Goal: Task Accomplishment & Management: Manage account settings

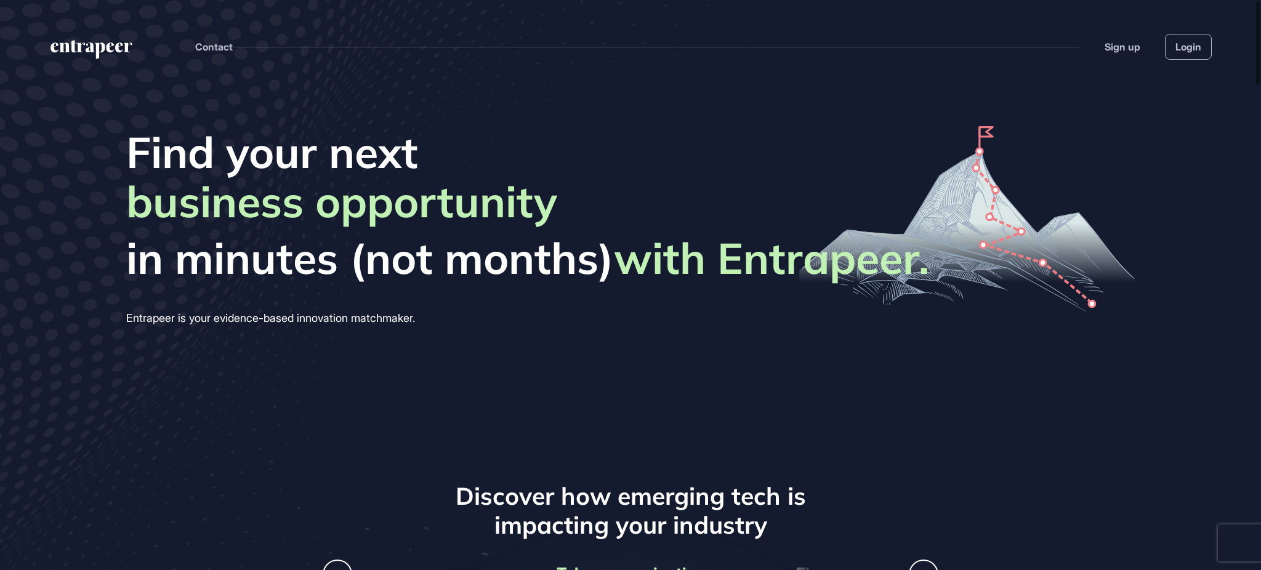
scroll to position [570, 1261]
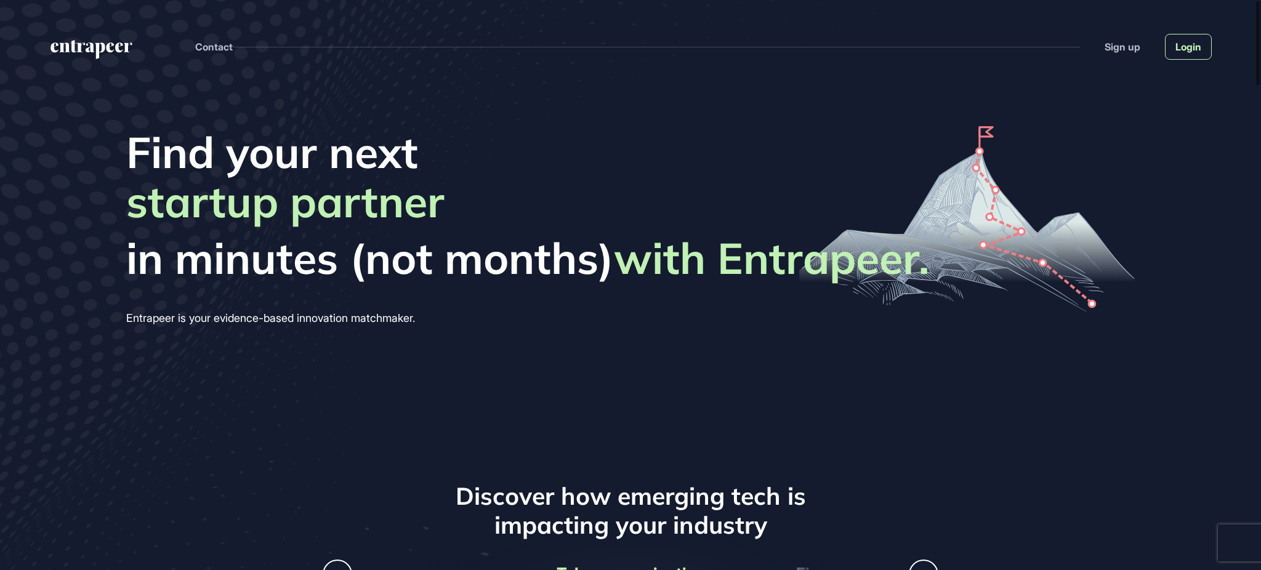
click at [1181, 50] on link "Login" at bounding box center [1188, 47] width 47 height 26
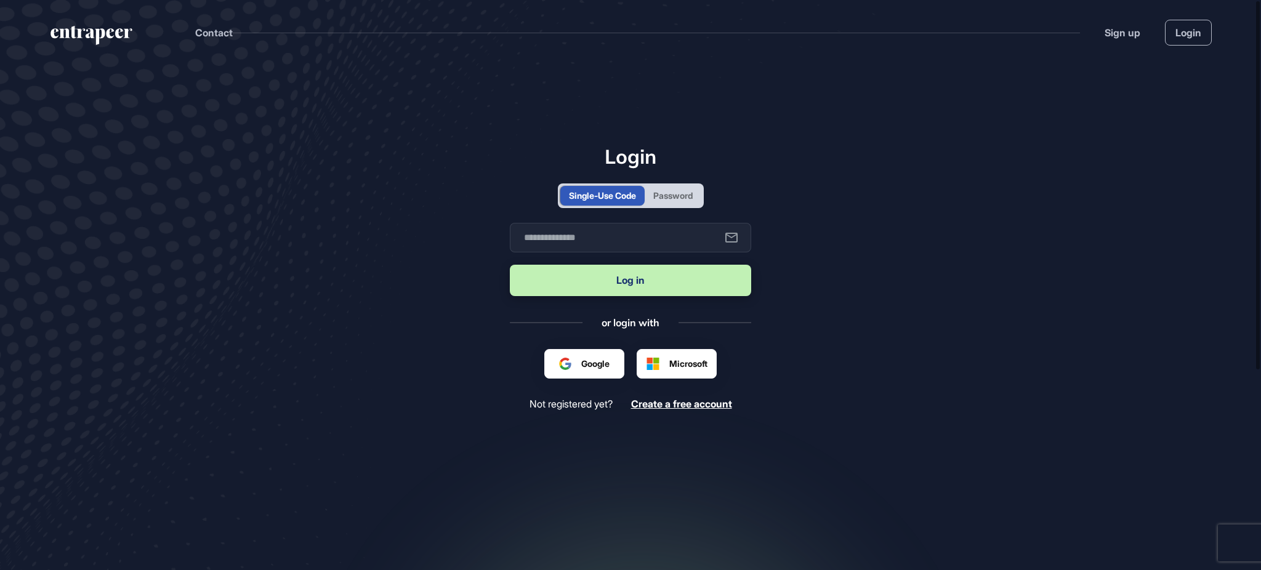
click at [73, 25] on header "Contact Sign up Login" at bounding box center [630, 30] width 1261 height 60
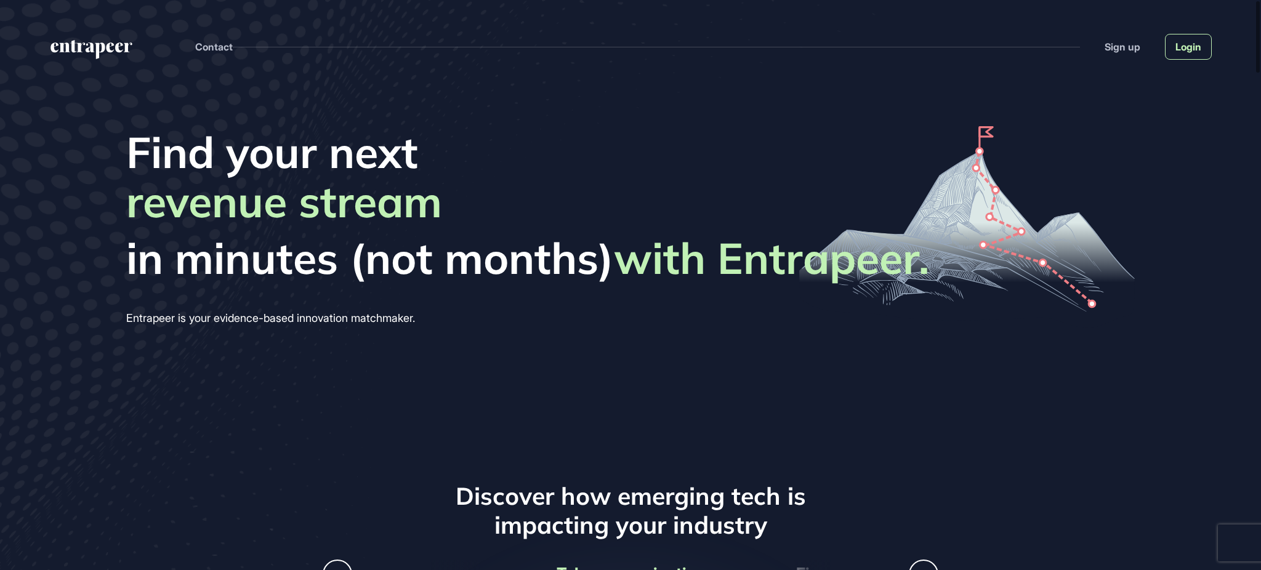
click at [1205, 47] on link "Login" at bounding box center [1188, 47] width 47 height 26
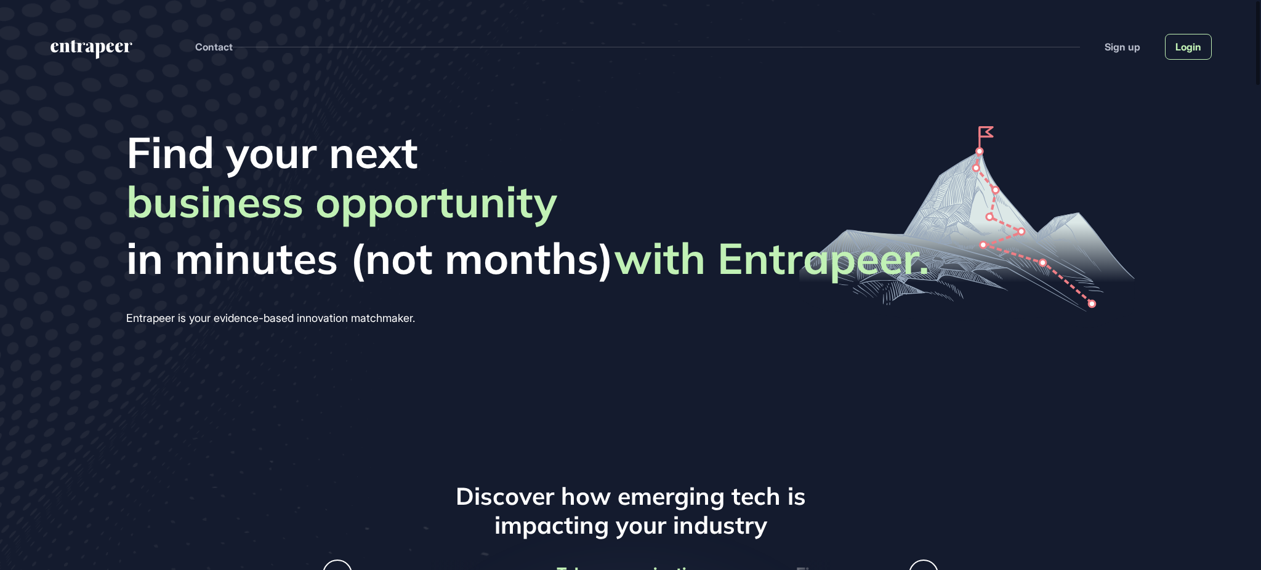
click at [1184, 52] on link "Login" at bounding box center [1188, 47] width 47 height 26
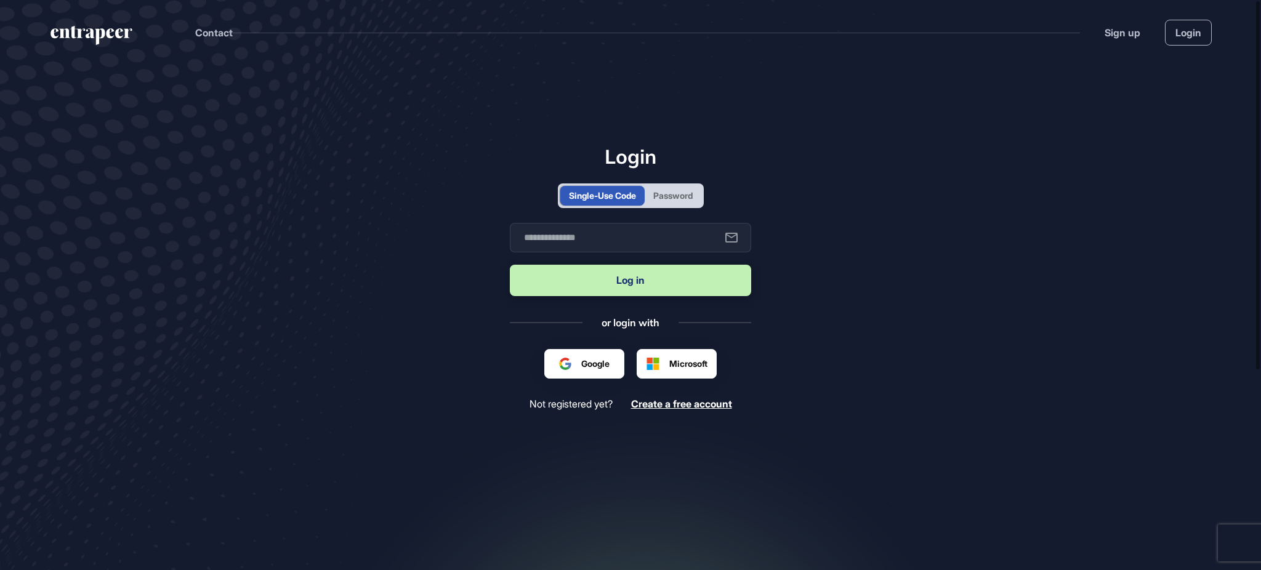
click at [687, 189] on div "Password" at bounding box center [672, 195] width 39 height 13
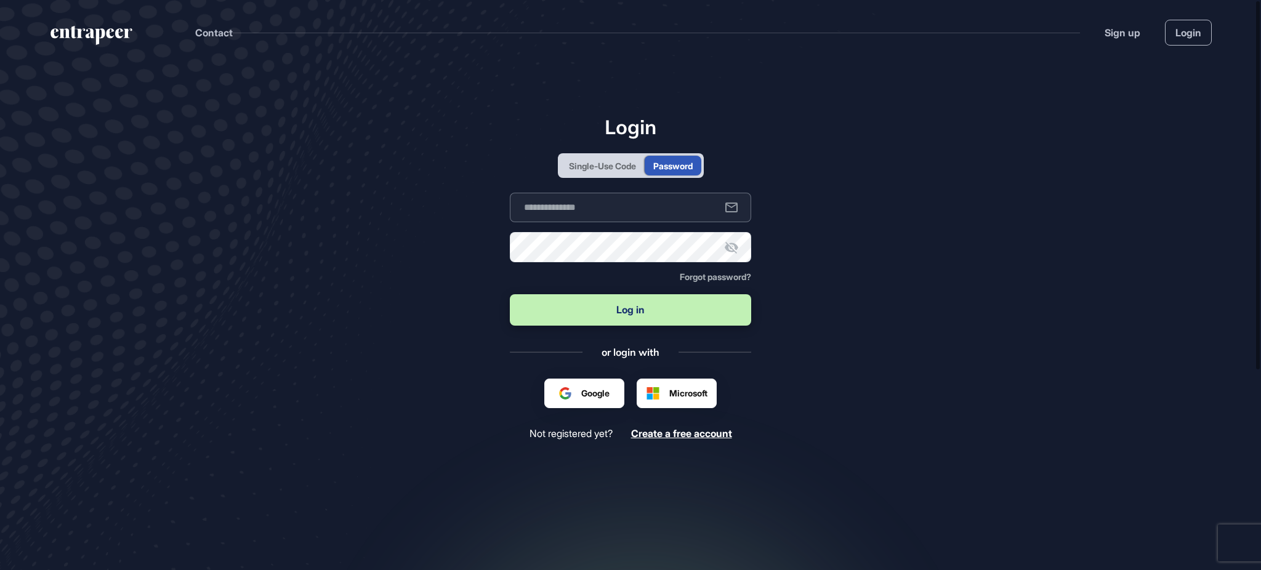
click at [649, 215] on input "text" at bounding box center [630, 208] width 241 height 30
type input "**********"
click at [510, 294] on button "Log in" at bounding box center [630, 309] width 241 height 31
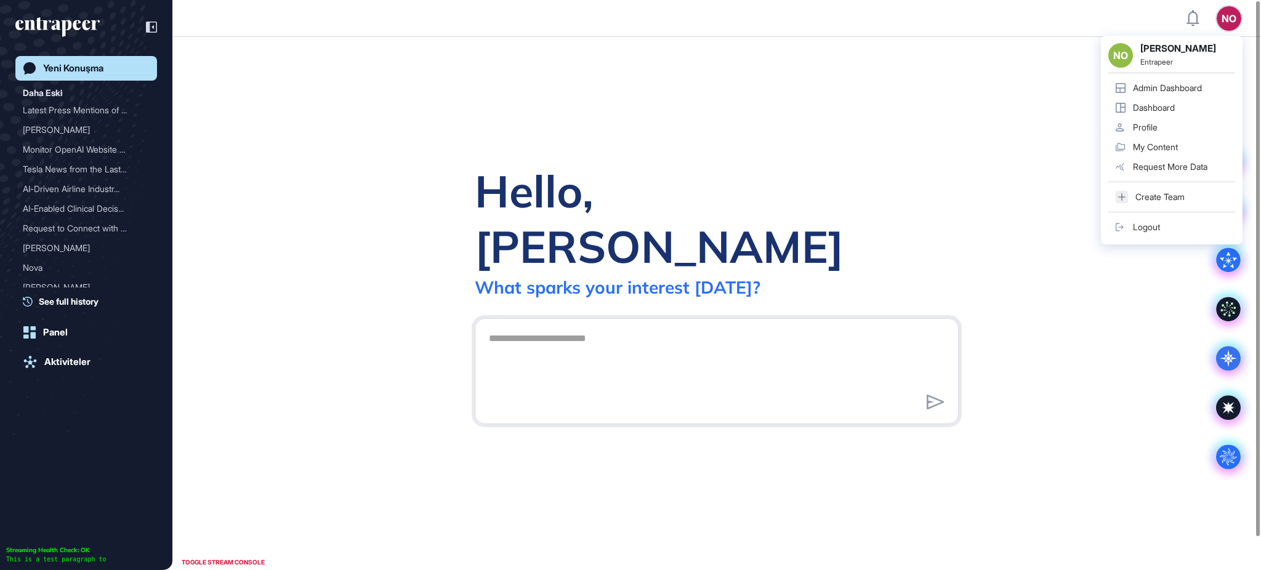
scroll to position [1, 1]
click at [1202, 88] on div "Admin Dashboard" at bounding box center [1167, 88] width 69 height 10
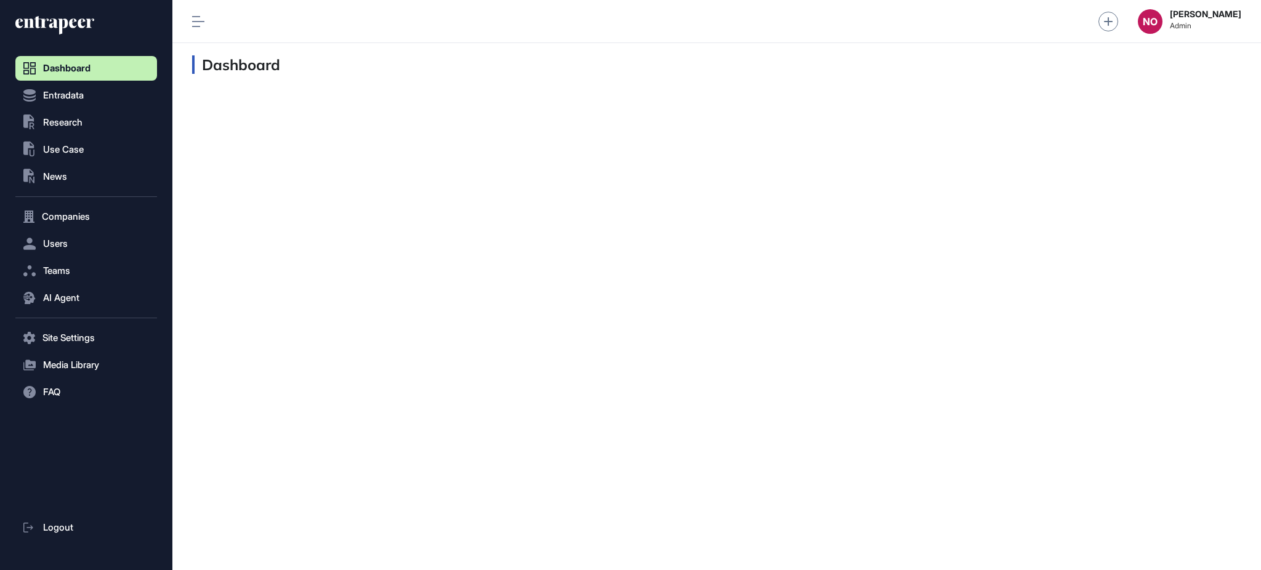
scroll to position [1, 1]
click at [76, 204] on button "Entradata" at bounding box center [86, 216] width 142 height 25
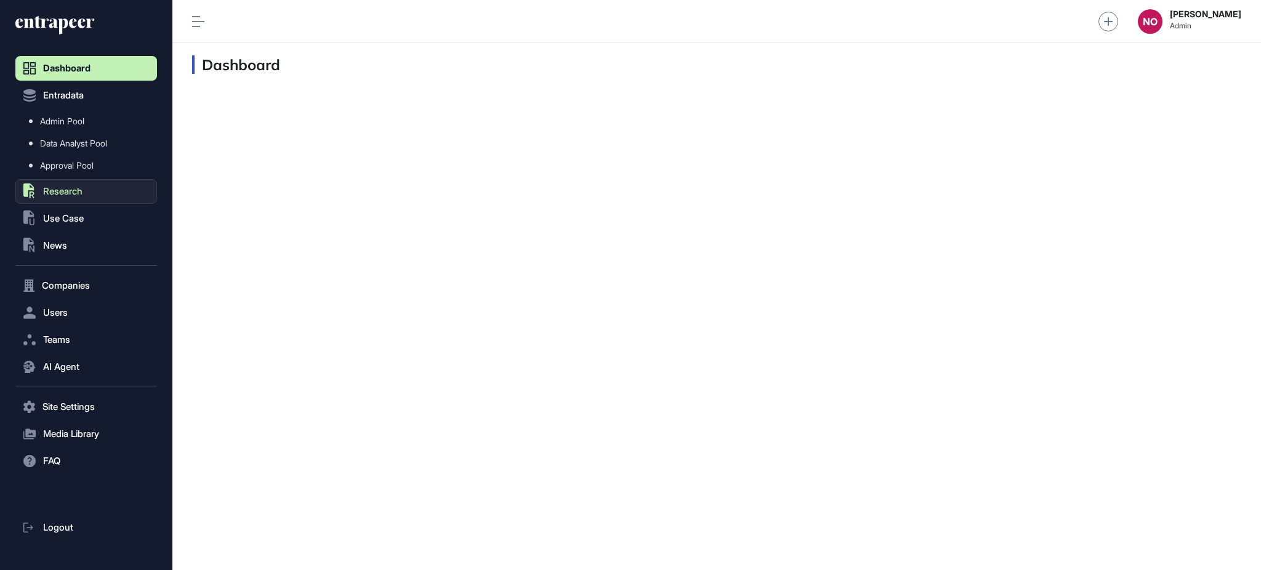
click at [76, 395] on button ".st0{fill:currentColor} Research" at bounding box center [86, 407] width 142 height 25
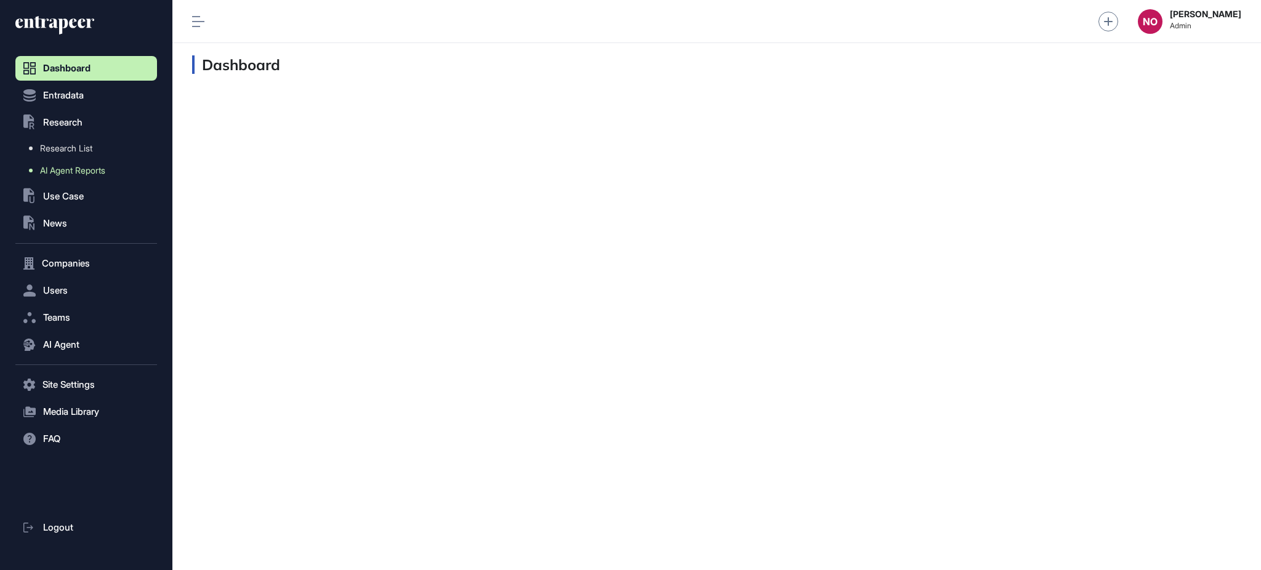
click at [79, 169] on span "AI Agent Reports" at bounding box center [72, 171] width 65 height 10
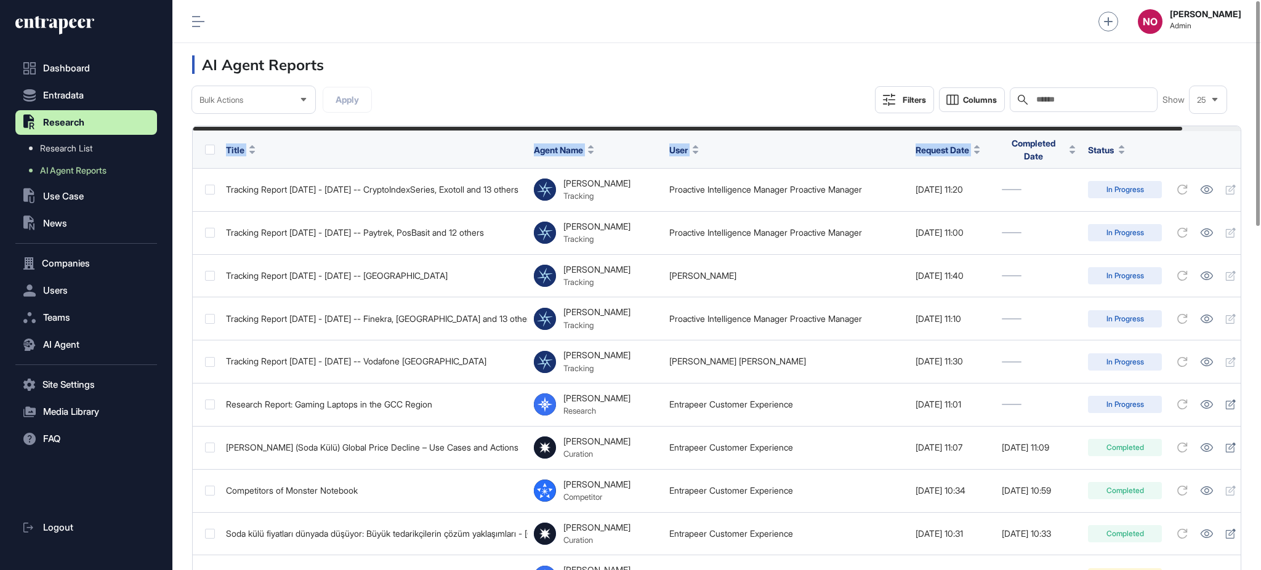
scroll to position [0, 62]
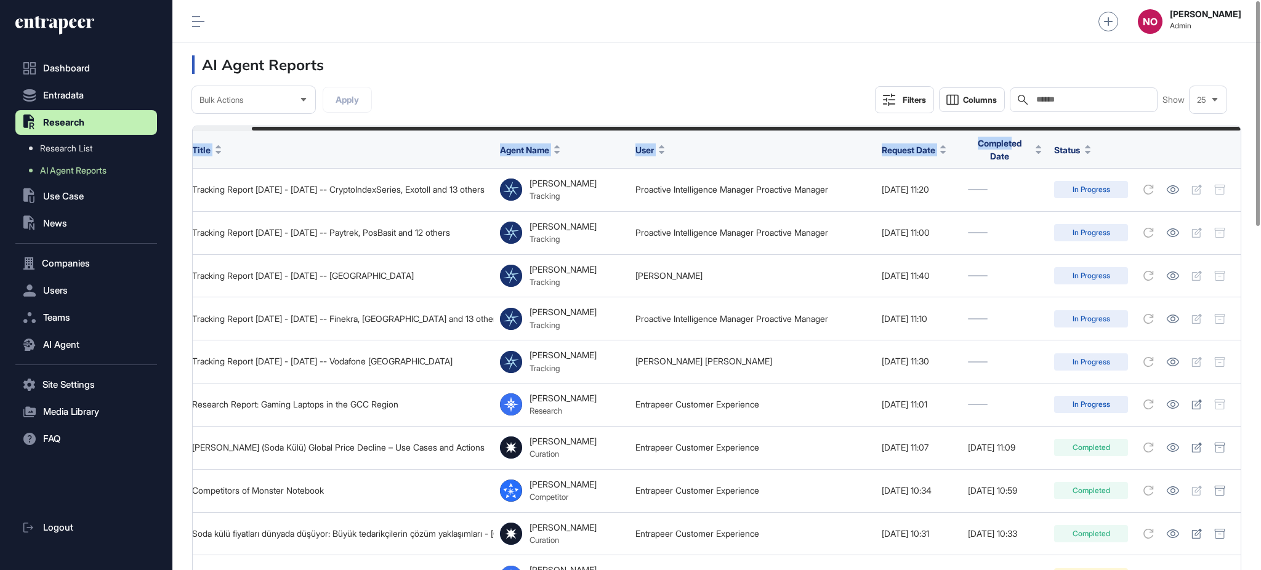
drag, startPoint x: 890, startPoint y: 131, endPoint x: 997, endPoint y: 140, distance: 108.2
click at [744, 74] on header "AI Agent Reports" at bounding box center [716, 64] width 1088 height 43
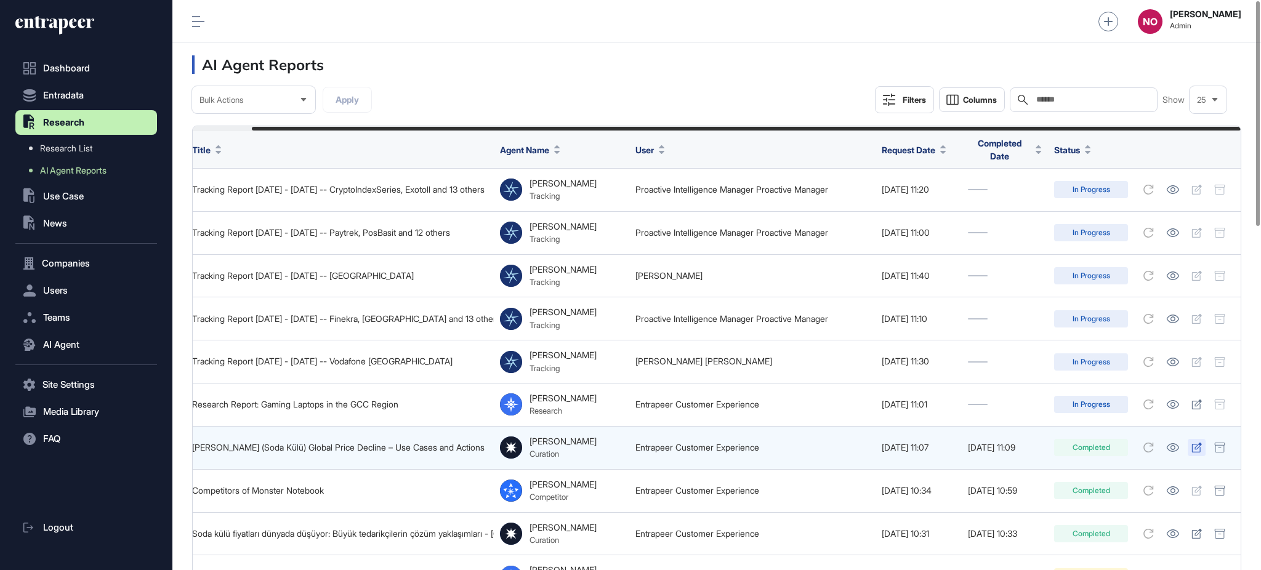
click at [1194, 444] on icon at bounding box center [1196, 448] width 10 height 10
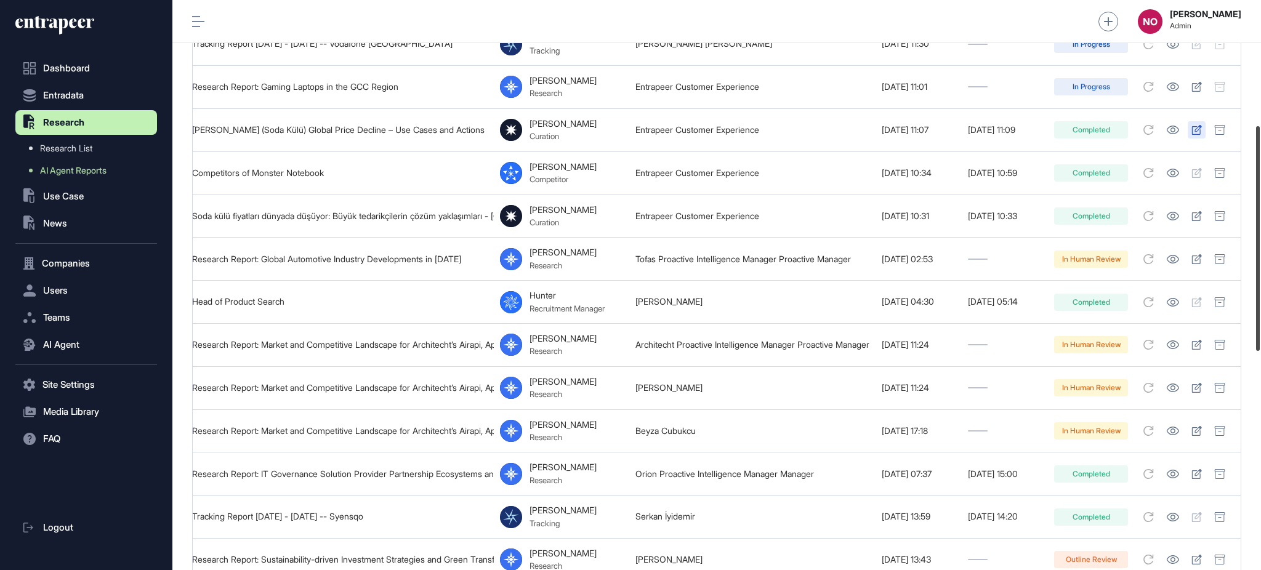
scroll to position [320, 0]
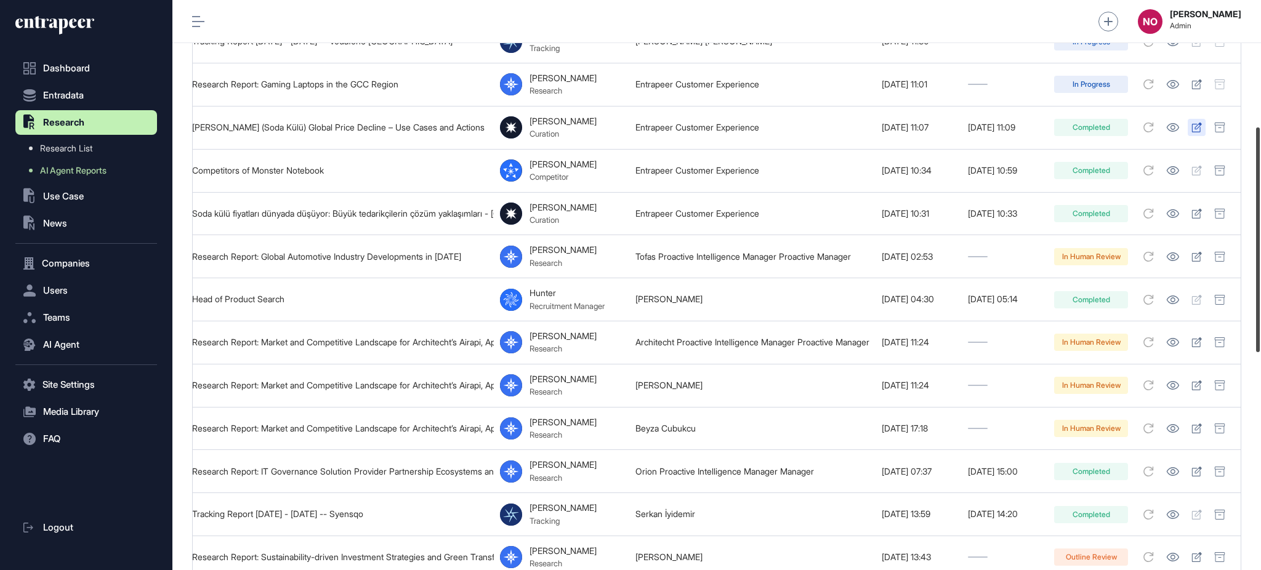
drag, startPoint x: 1260, startPoint y: 267, endPoint x: 1260, endPoint y: 310, distance: 43.1
click at [1260, 310] on div at bounding box center [1258, 239] width 4 height 225
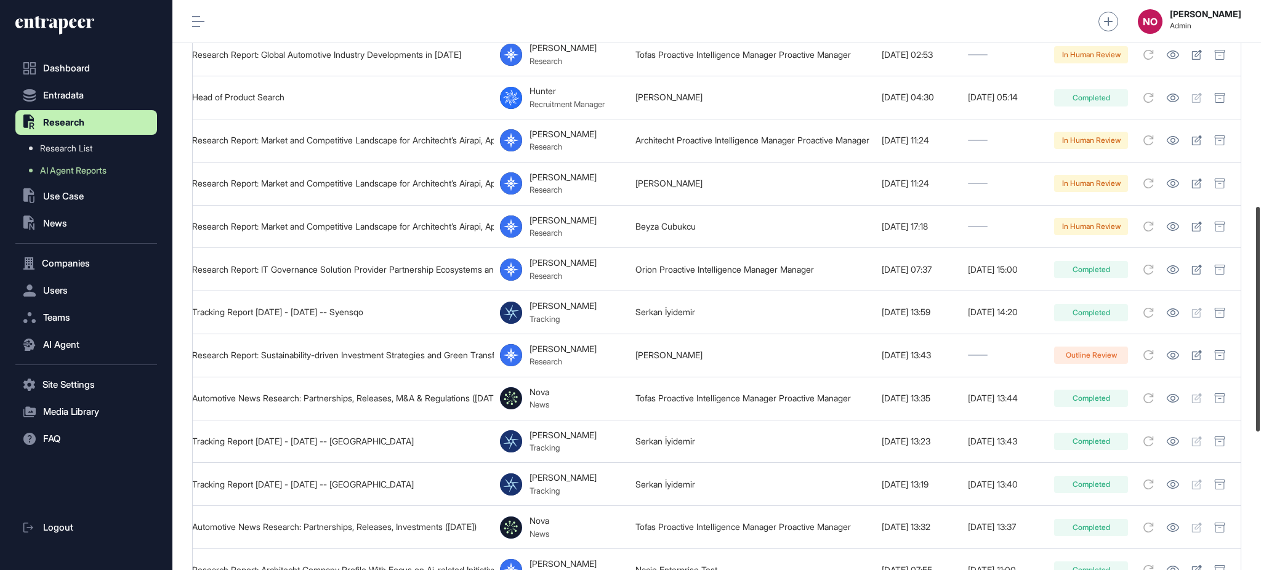
scroll to position [525, 0]
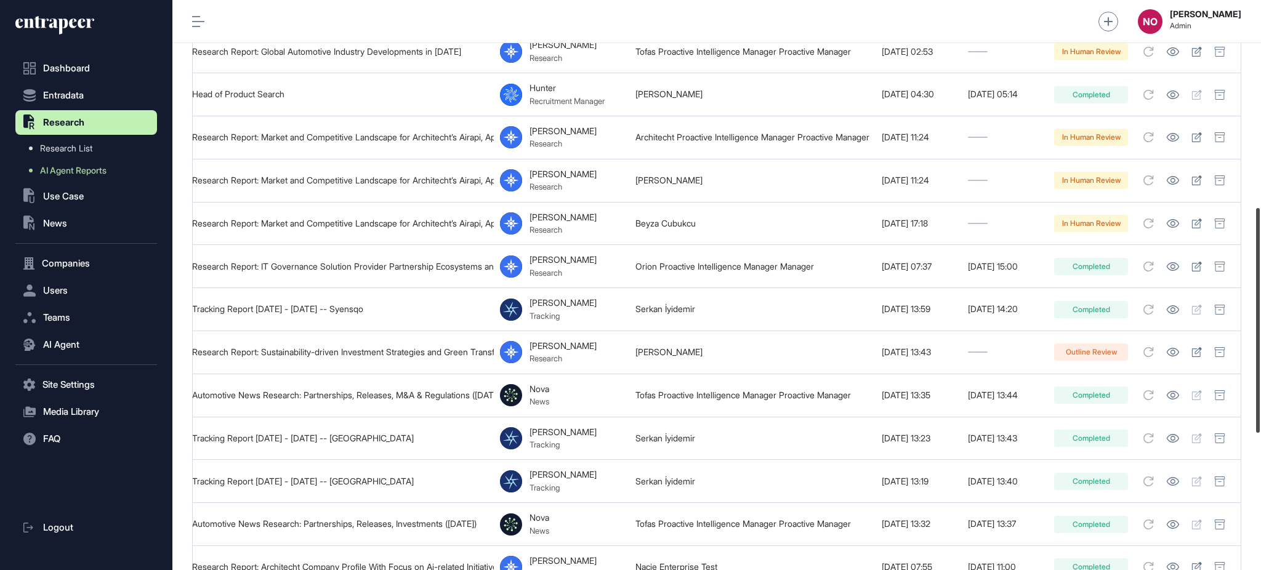
drag, startPoint x: 1260, startPoint y: 360, endPoint x: 1258, endPoint y: 411, distance: 50.5
click at [1258, 411] on div at bounding box center [1258, 320] width 4 height 225
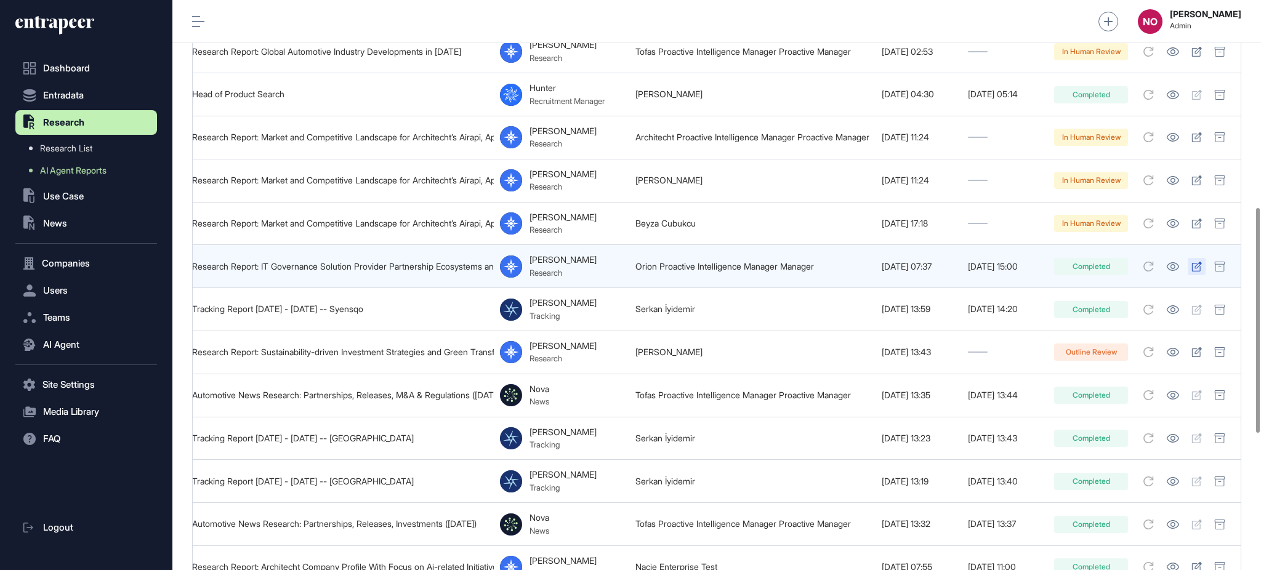
click at [1197, 262] on icon at bounding box center [1197, 267] width 10 height 10
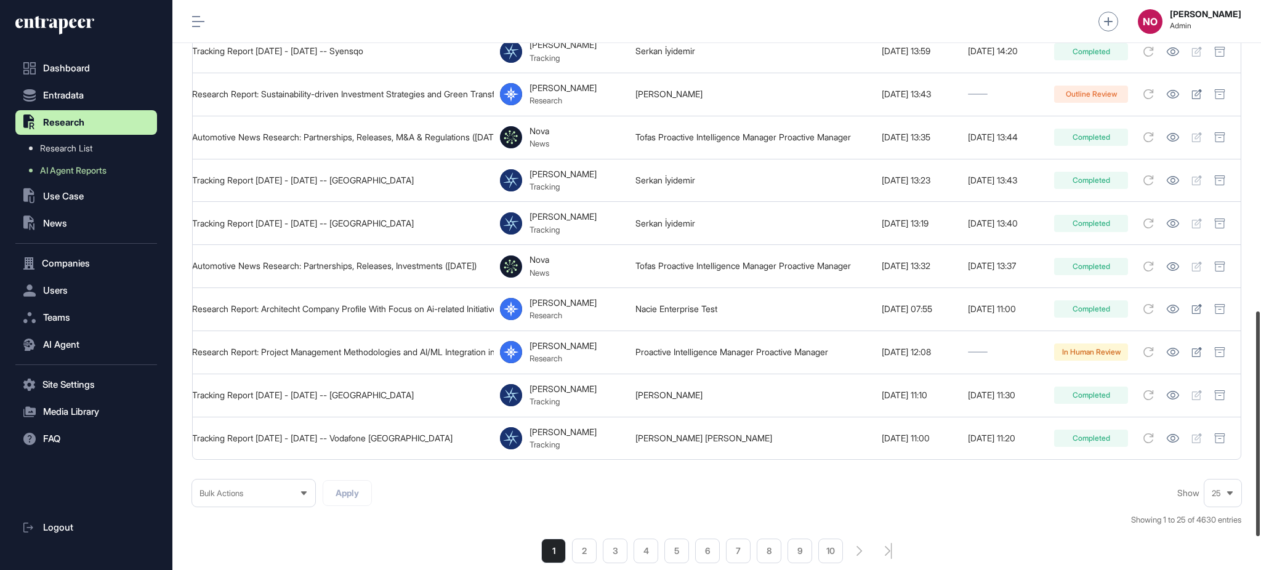
scroll to position [791, 0]
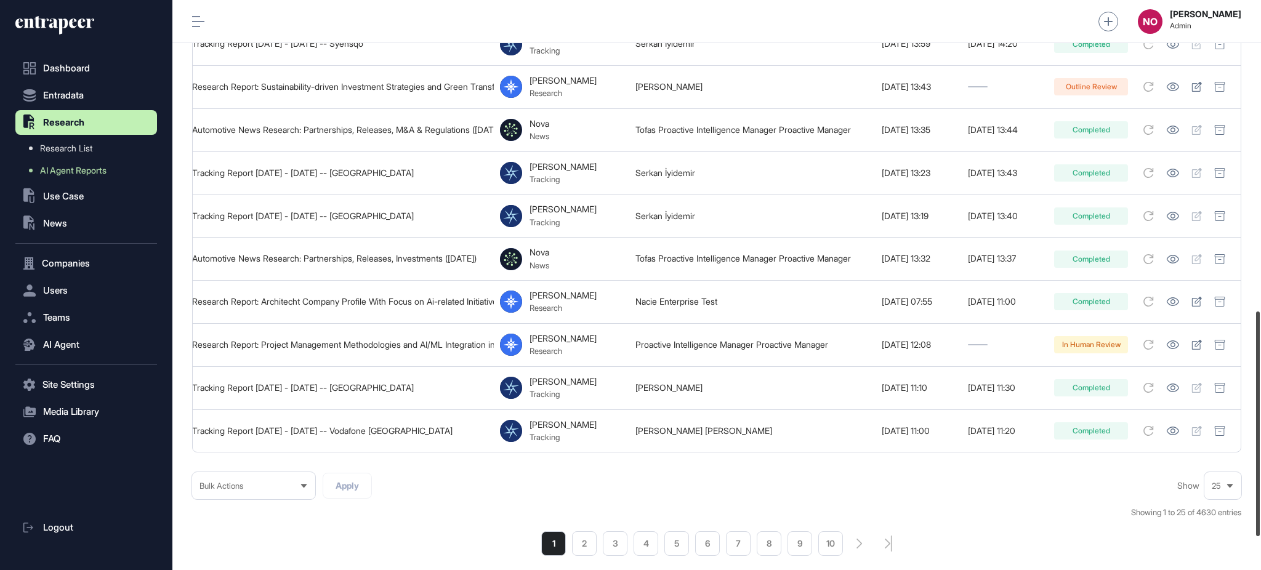
drag, startPoint x: 1260, startPoint y: 274, endPoint x: 1247, endPoint y: 369, distance: 95.7
click at [1260, 371] on div at bounding box center [1258, 424] width 4 height 225
drag, startPoint x: 585, startPoint y: 551, endPoint x: 930, endPoint y: 282, distance: 437.8
click at [585, 551] on li "2" at bounding box center [584, 543] width 25 height 25
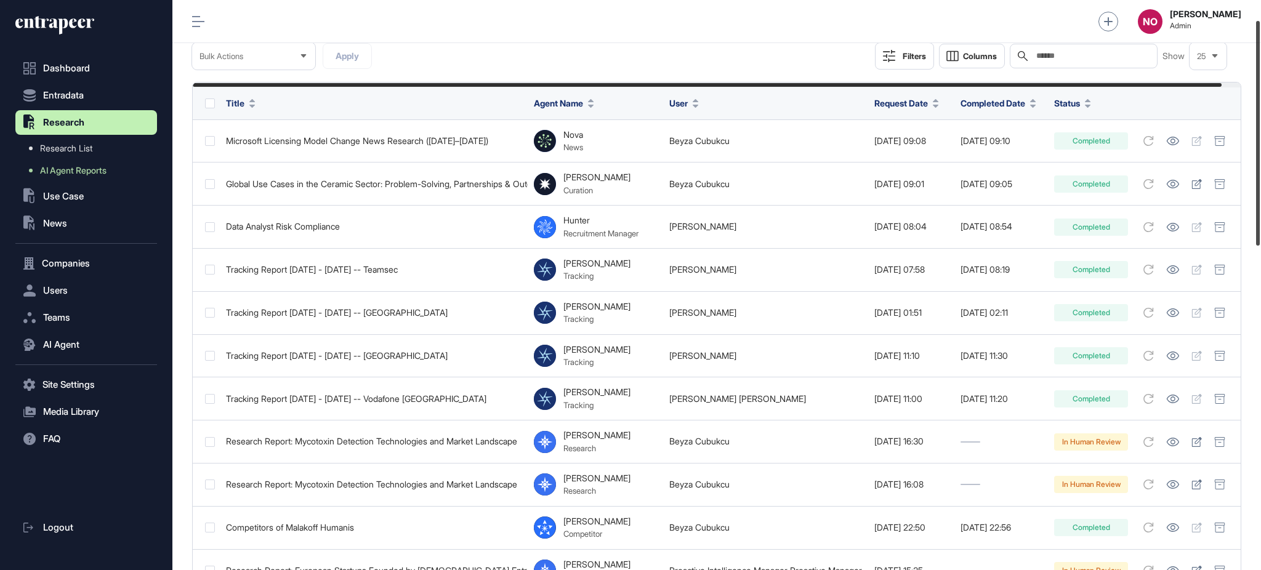
scroll to position [50, 0]
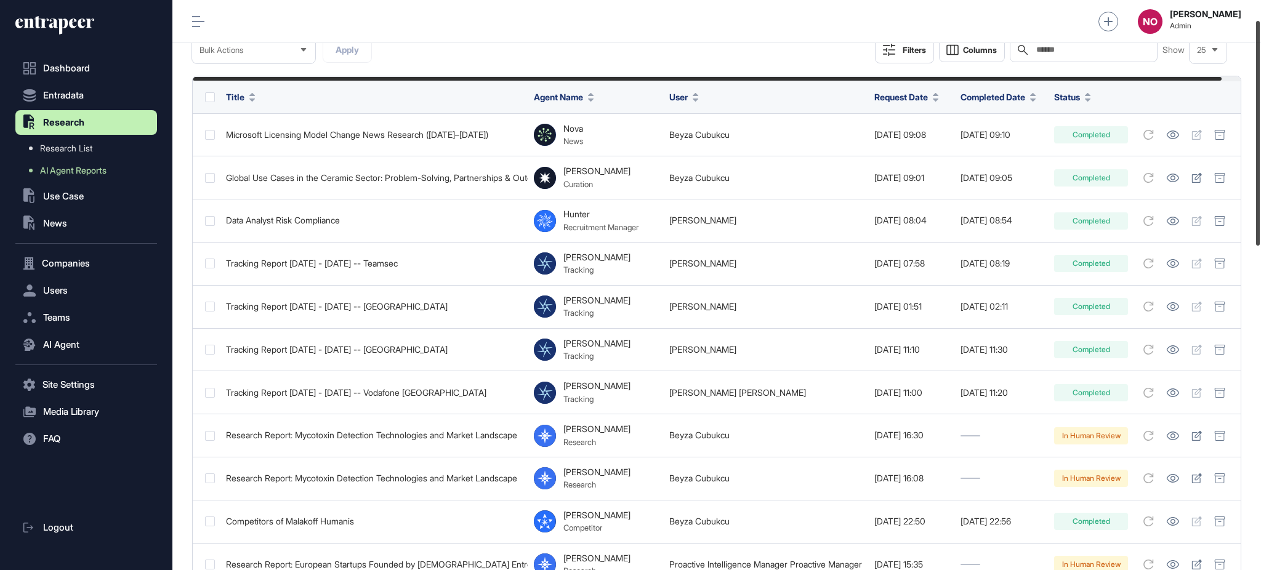
drag, startPoint x: 1260, startPoint y: 105, endPoint x: 1260, endPoint y: 124, distance: 19.1
click at [1260, 124] on div at bounding box center [1258, 133] width 4 height 225
drag, startPoint x: 975, startPoint y: 78, endPoint x: 1049, endPoint y: 82, distance: 74.0
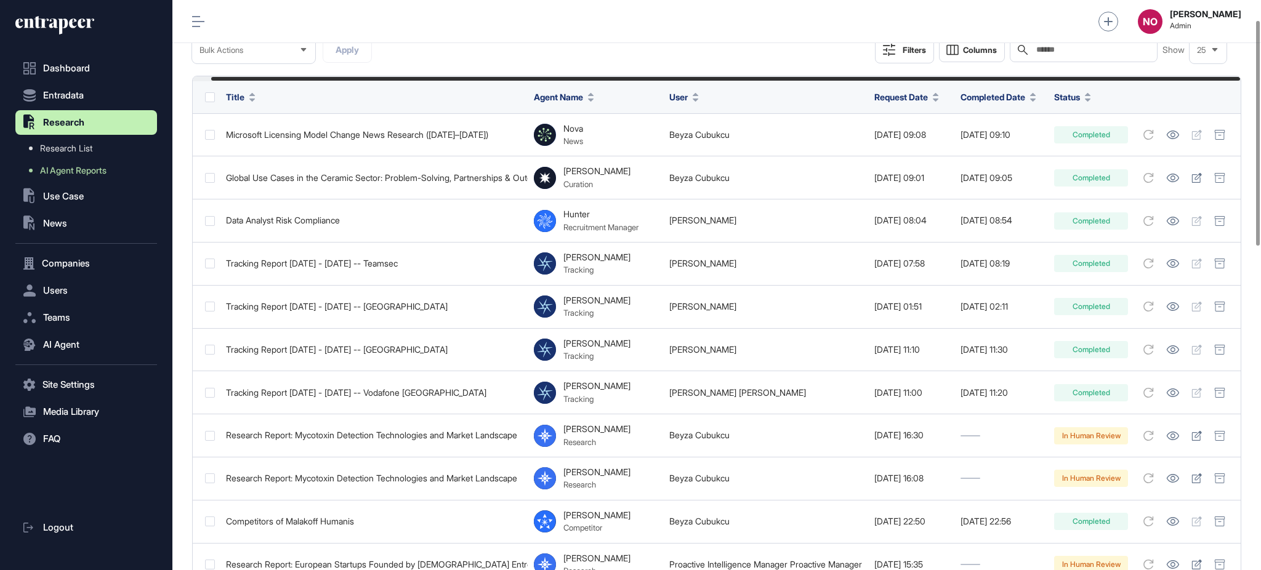
click at [715, 48] on div "Bulk Actions Apply Filters Columns Search Show 25" at bounding box center [716, 49] width 1049 height 27
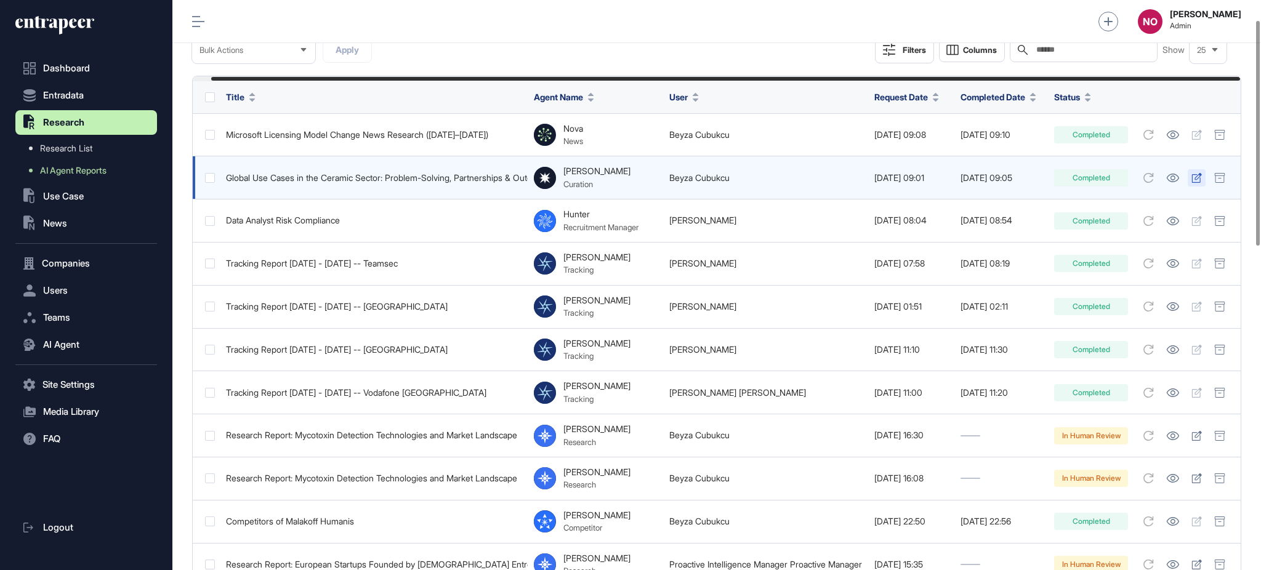
click at [1197, 180] on icon at bounding box center [1196, 178] width 10 height 10
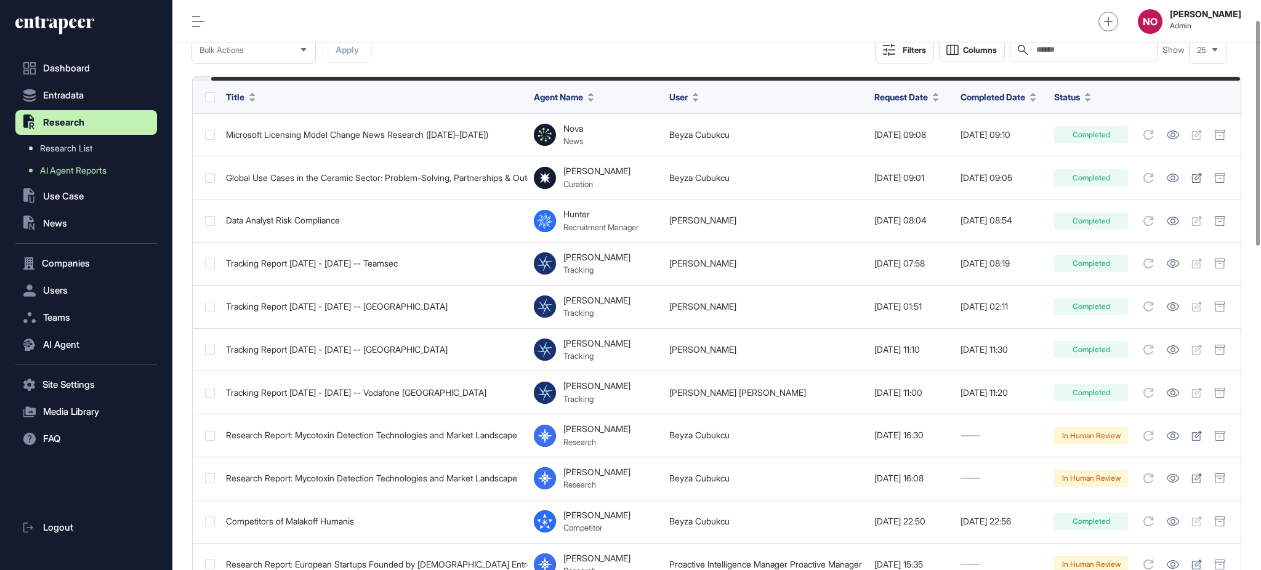
drag, startPoint x: 1260, startPoint y: 282, endPoint x: 1258, endPoint y: 374, distance: 92.4
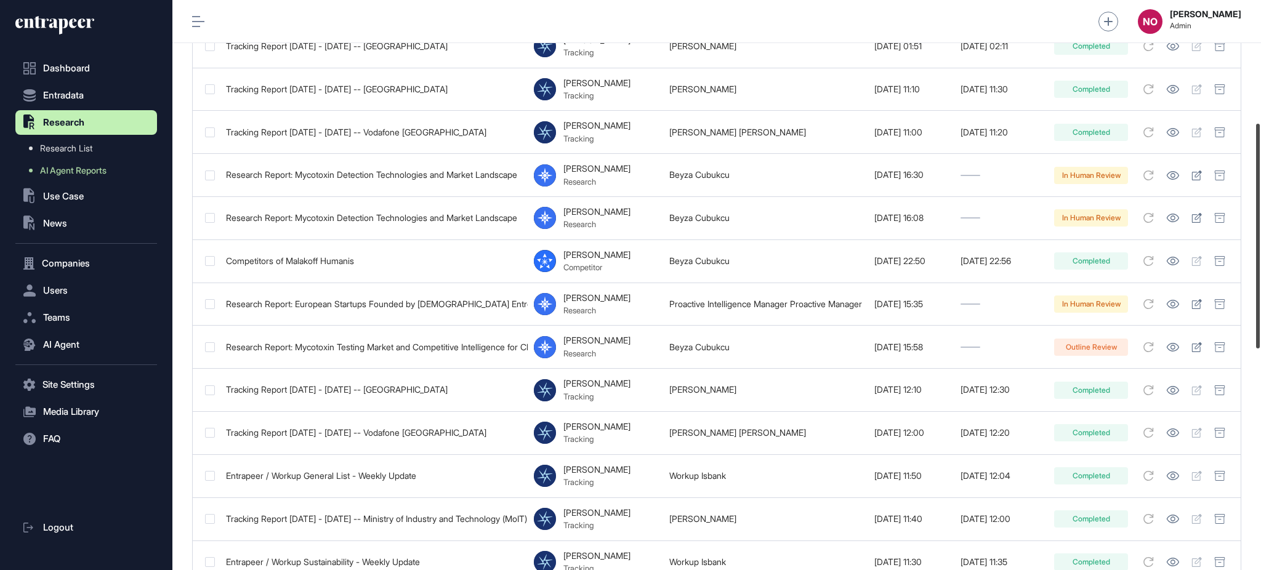
scroll to position [316, 0]
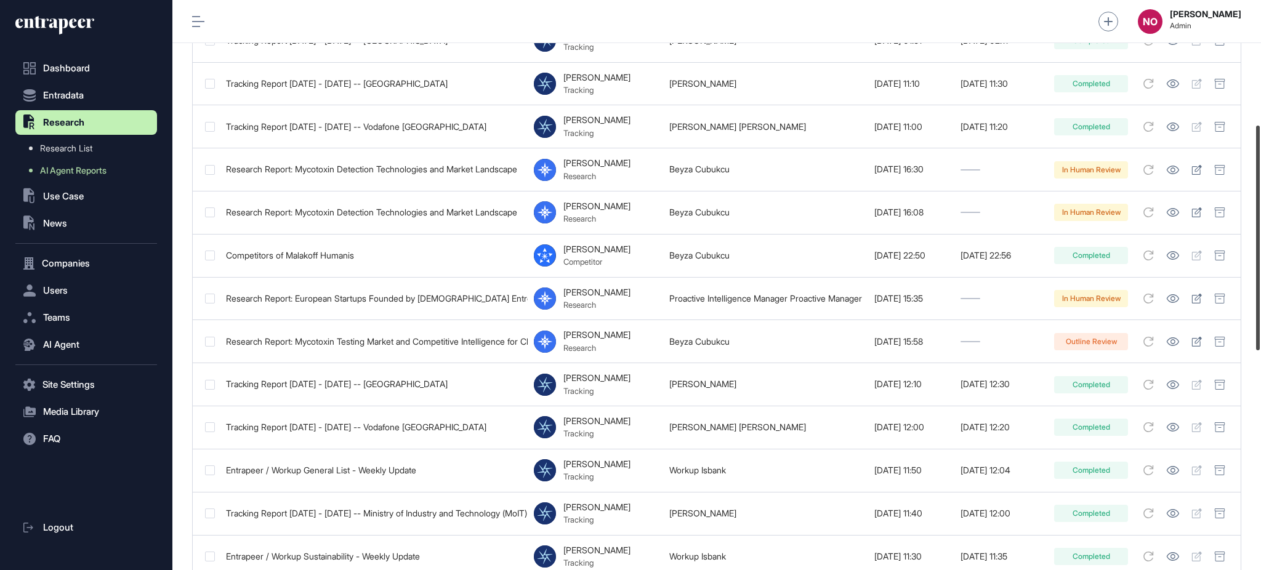
drag, startPoint x: 1260, startPoint y: 200, endPoint x: 1260, endPoint y: 304, distance: 104.0
click at [1260, 304] on div at bounding box center [1258, 238] width 4 height 225
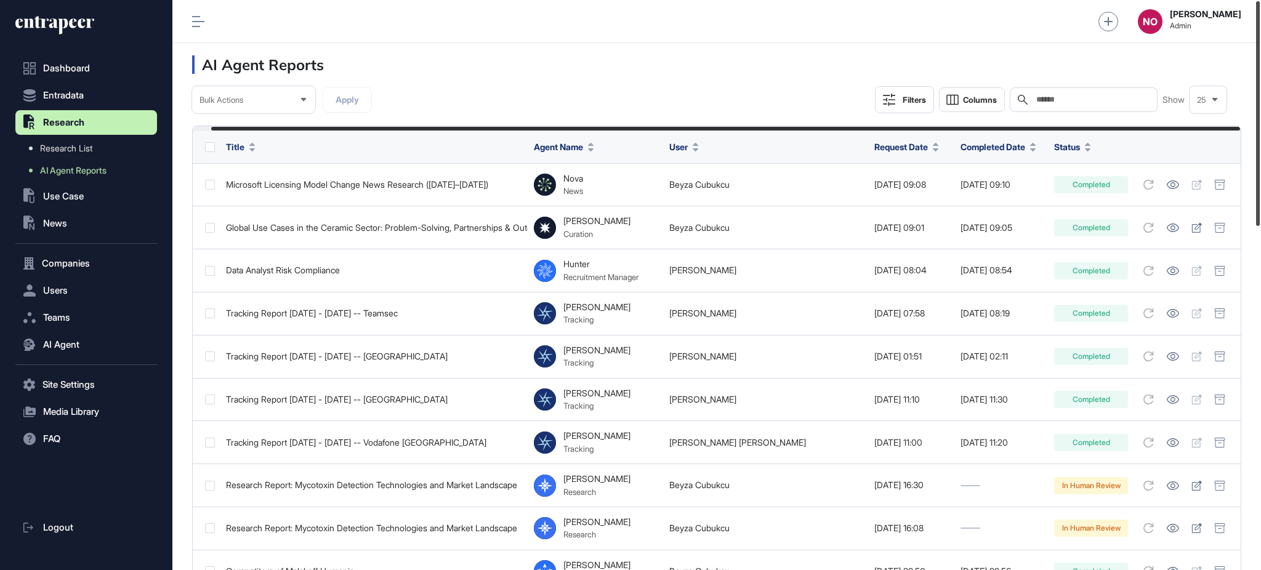
drag, startPoint x: 1260, startPoint y: 204, endPoint x: 1217, endPoint y: 17, distance: 191.9
click at [1236, 19] on div "Admin Dashboard Dashboard Profile My Content Request More Data NO Naciye Ozcan …" at bounding box center [716, 285] width 1088 height 570
click at [911, 107] on button "Filters" at bounding box center [904, 99] width 59 height 27
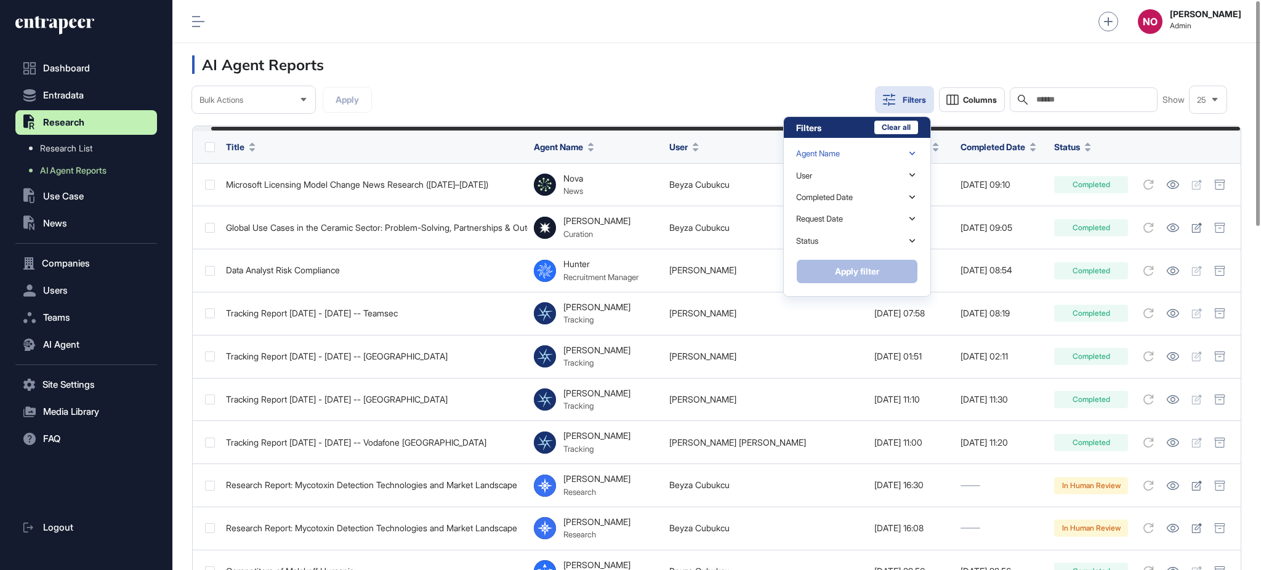
click at [835, 147] on div "Agent Name" at bounding box center [857, 154] width 122 height 22
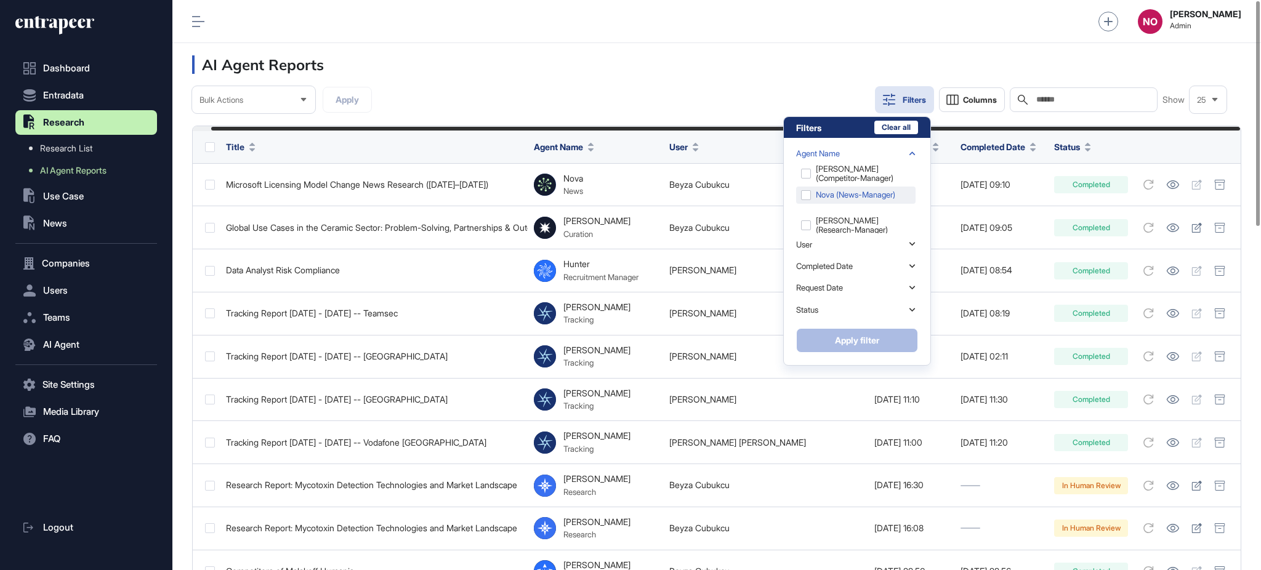
scroll to position [60, 0]
click at [851, 208] on div "Reese (research-manager)" at bounding box center [855, 212] width 119 height 26
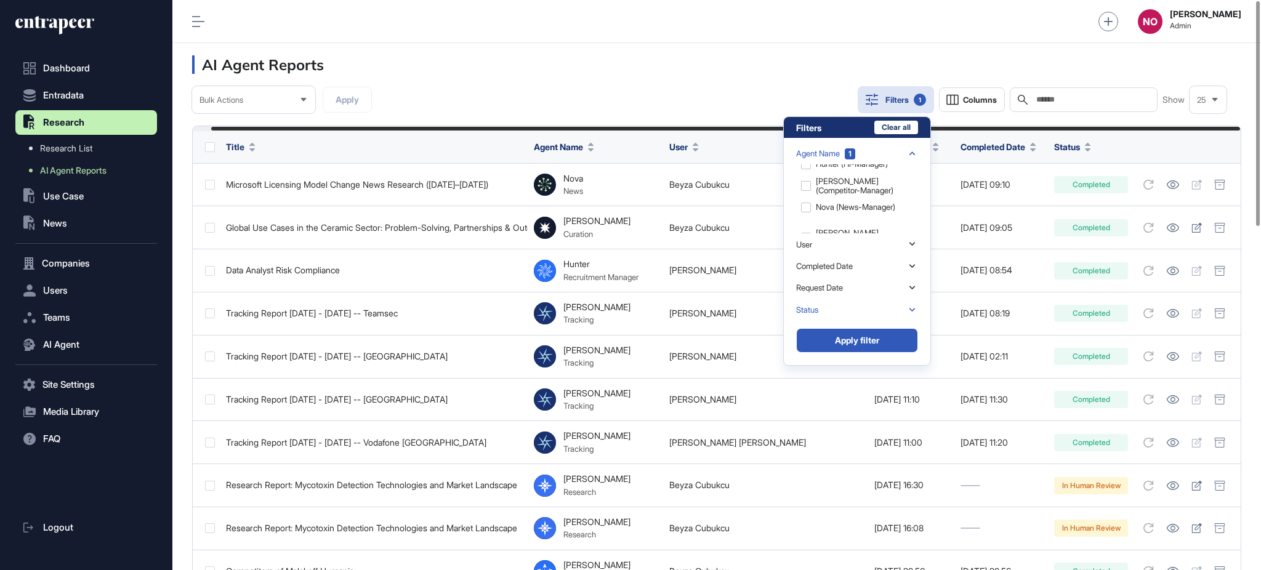
click at [861, 308] on div "Status" at bounding box center [857, 310] width 122 height 22
click at [845, 269] on div "Completed" at bounding box center [855, 277] width 119 height 17
click at [877, 348] on button "Apply filter" at bounding box center [857, 340] width 122 height 25
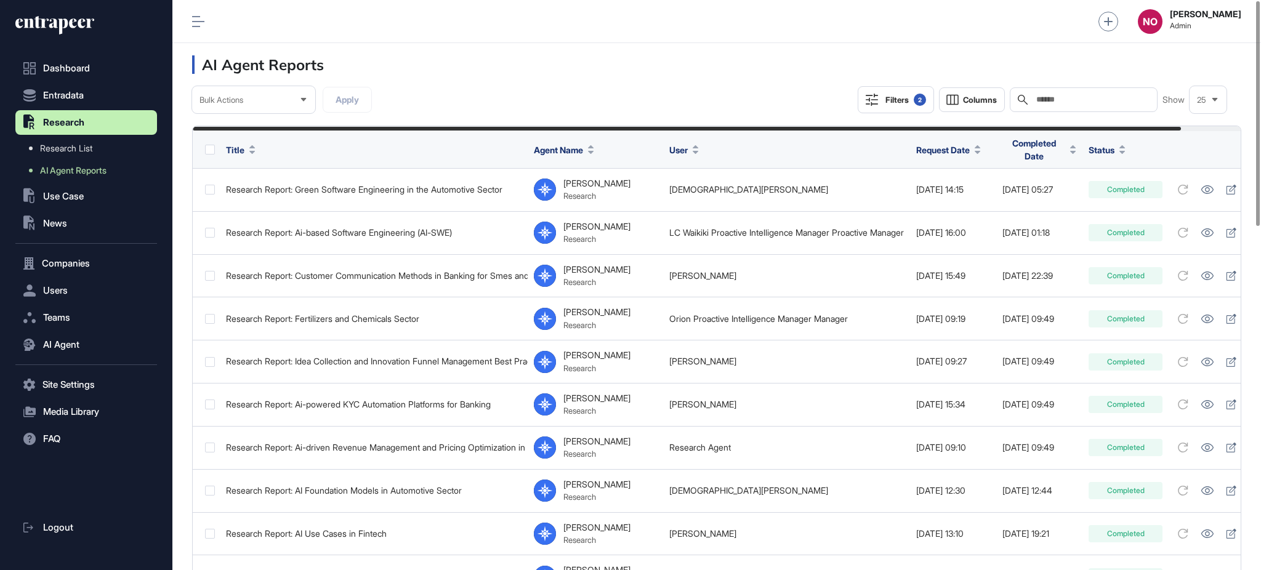
scroll to position [0, 63]
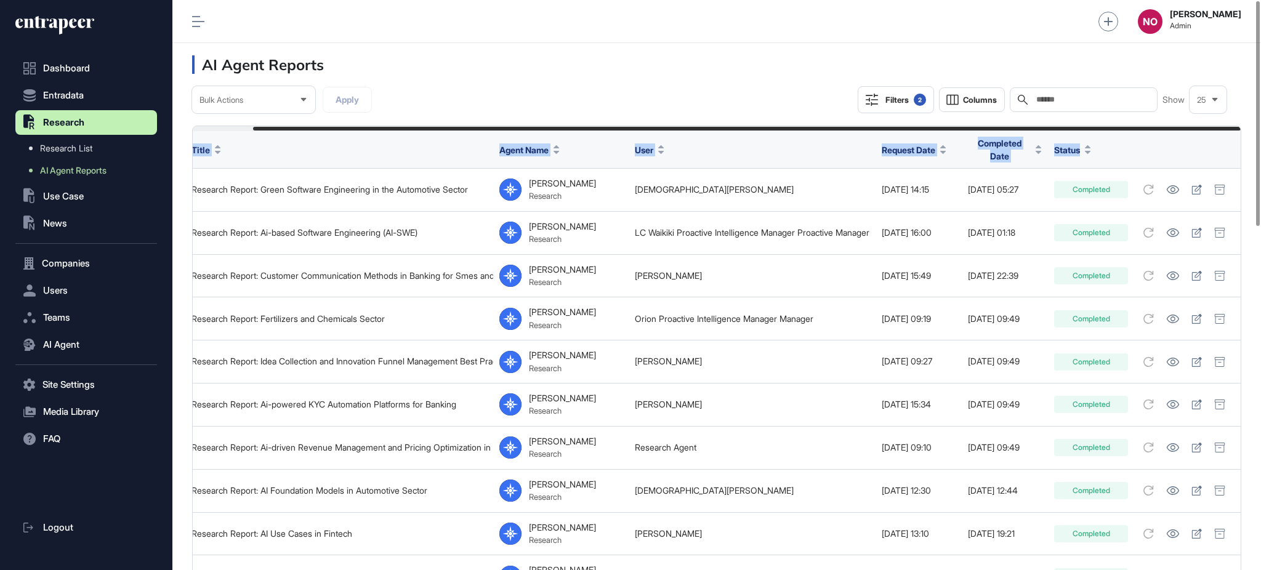
drag, startPoint x: 949, startPoint y: 129, endPoint x: 1116, endPoint y: 135, distance: 166.3
click at [773, 81] on header "AI Agent Reports" at bounding box center [716, 64] width 1088 height 43
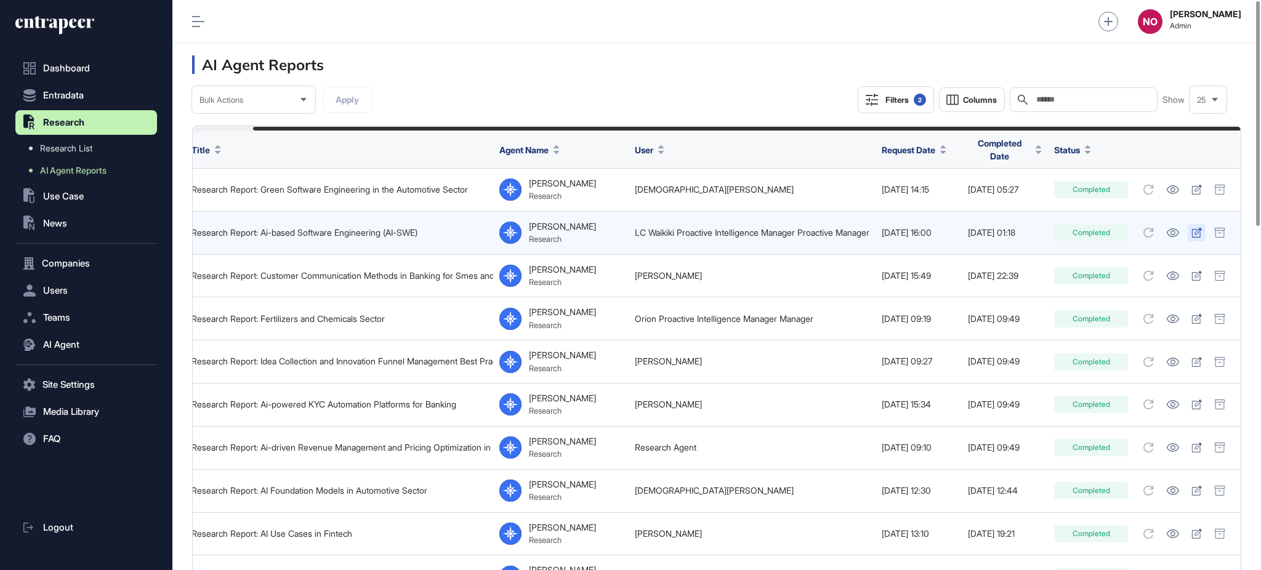
click at [1196, 228] on icon at bounding box center [1197, 233] width 10 height 10
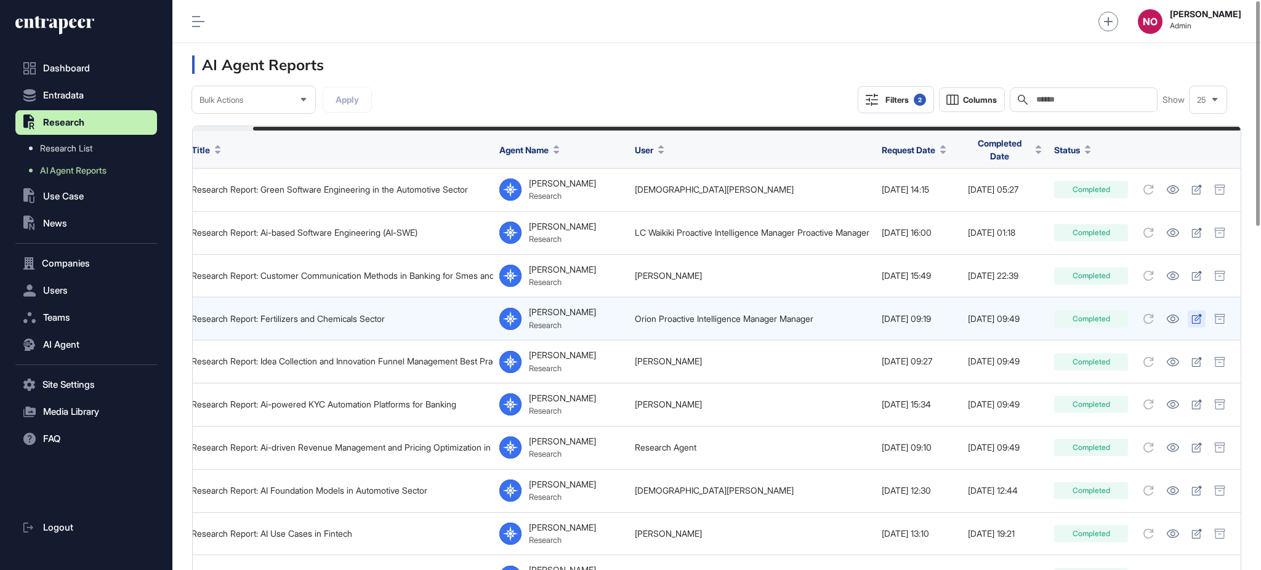
click at [1194, 314] on icon at bounding box center [1196, 319] width 10 height 10
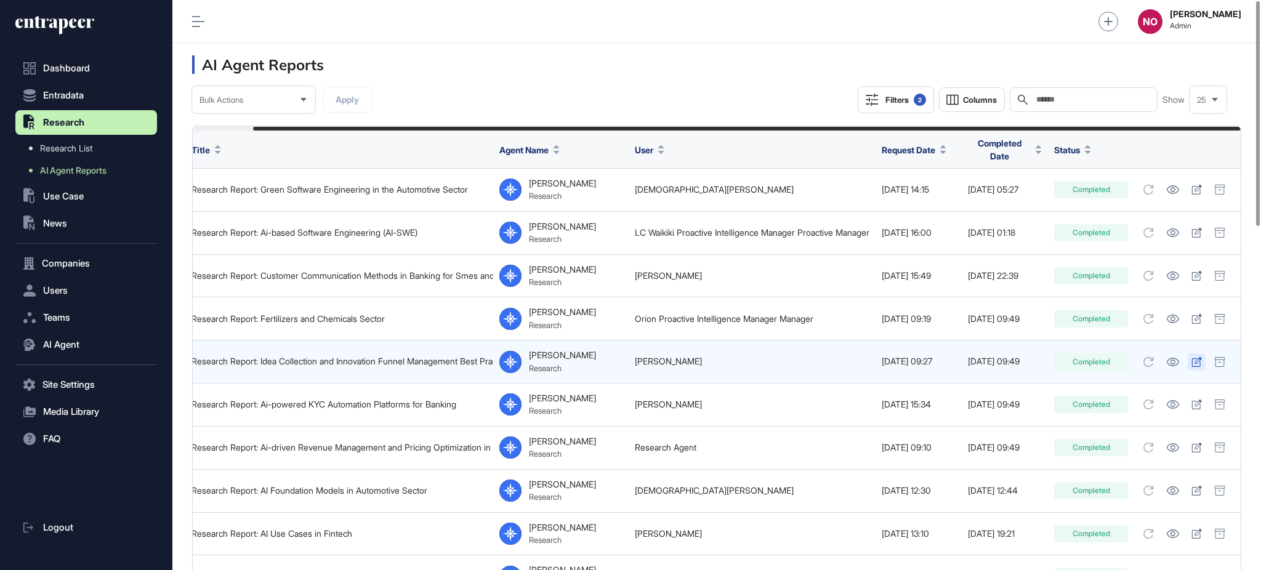
click at [1197, 357] on icon at bounding box center [1196, 362] width 10 height 10
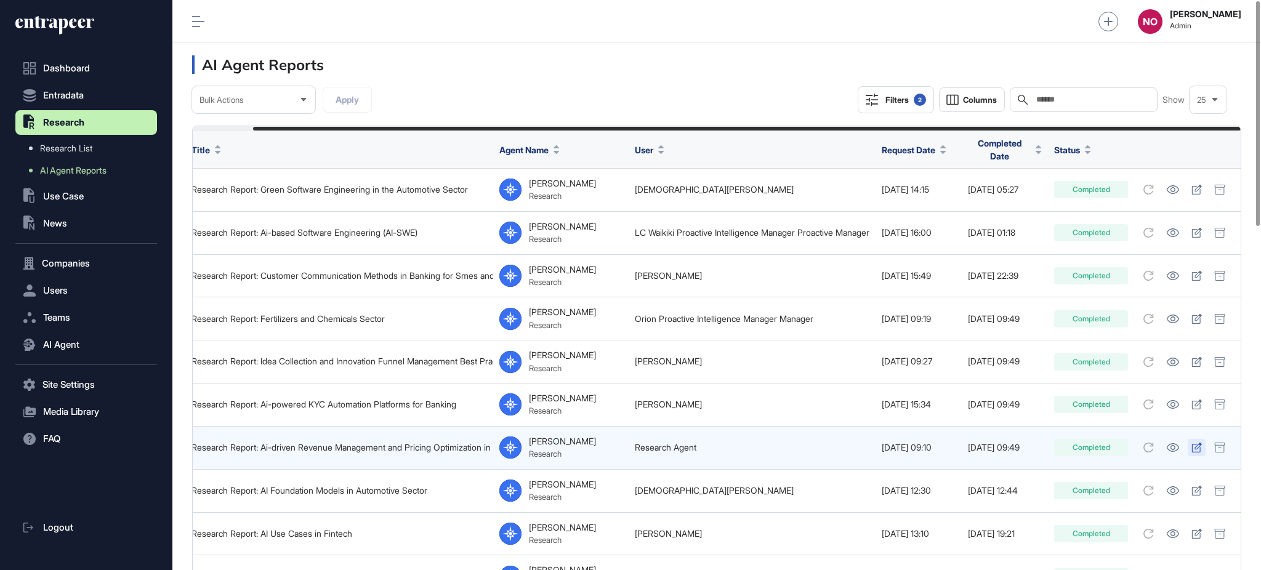
click at [1198, 443] on icon at bounding box center [1196, 448] width 10 height 10
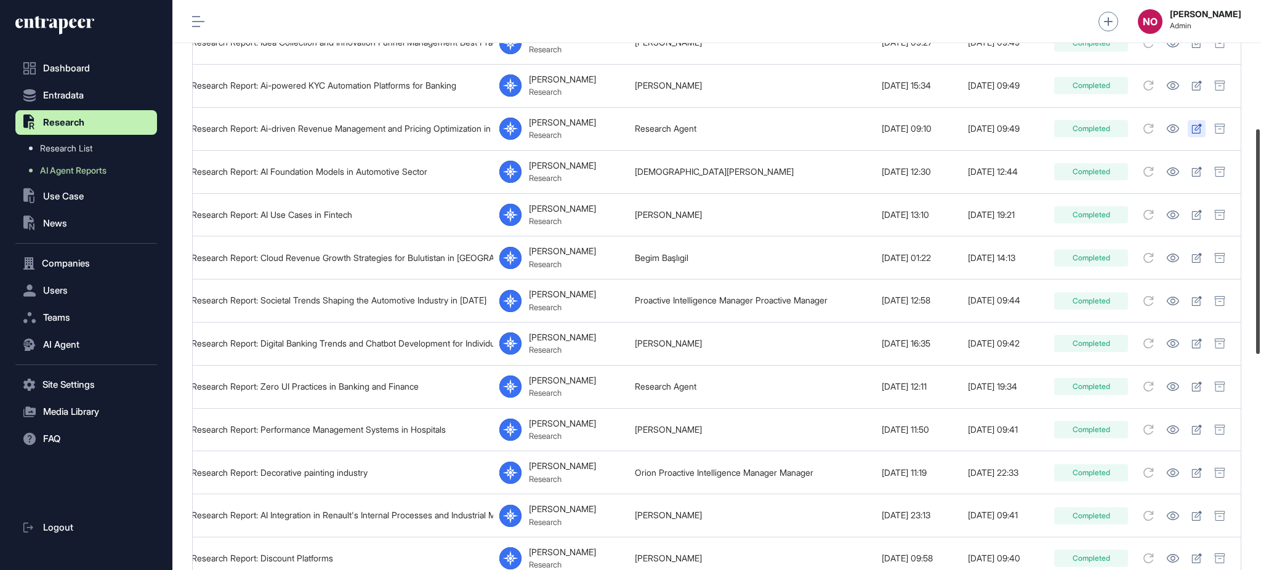
scroll to position [325, 0]
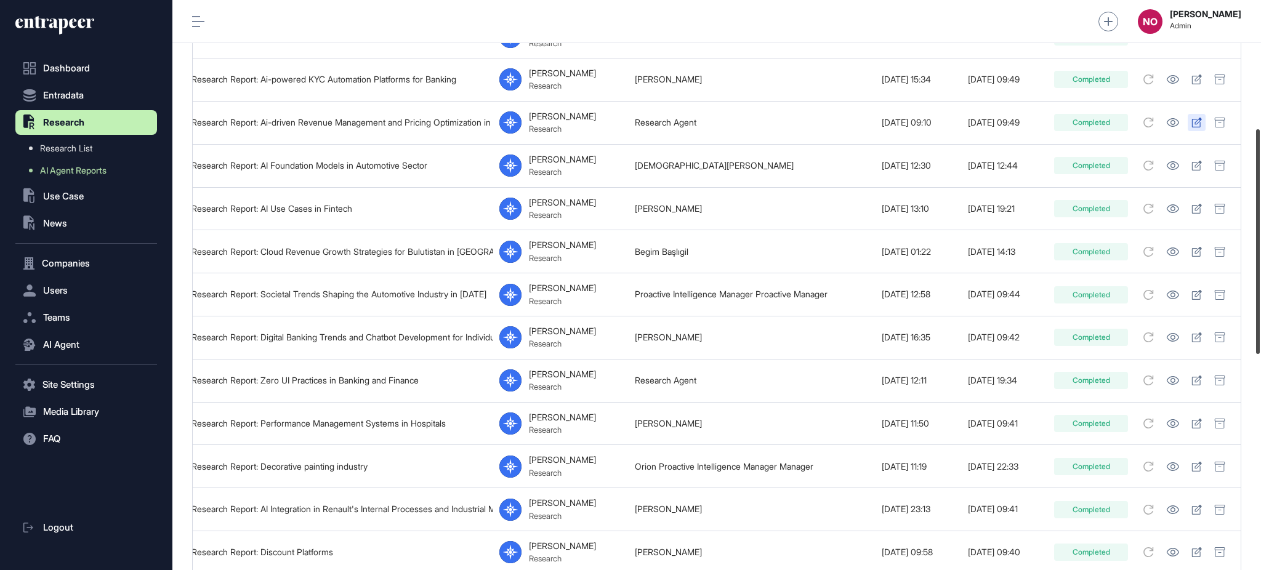
drag, startPoint x: 1260, startPoint y: 111, endPoint x: 1260, endPoint y: 239, distance: 128.0
click at [1260, 239] on div at bounding box center [1258, 241] width 4 height 225
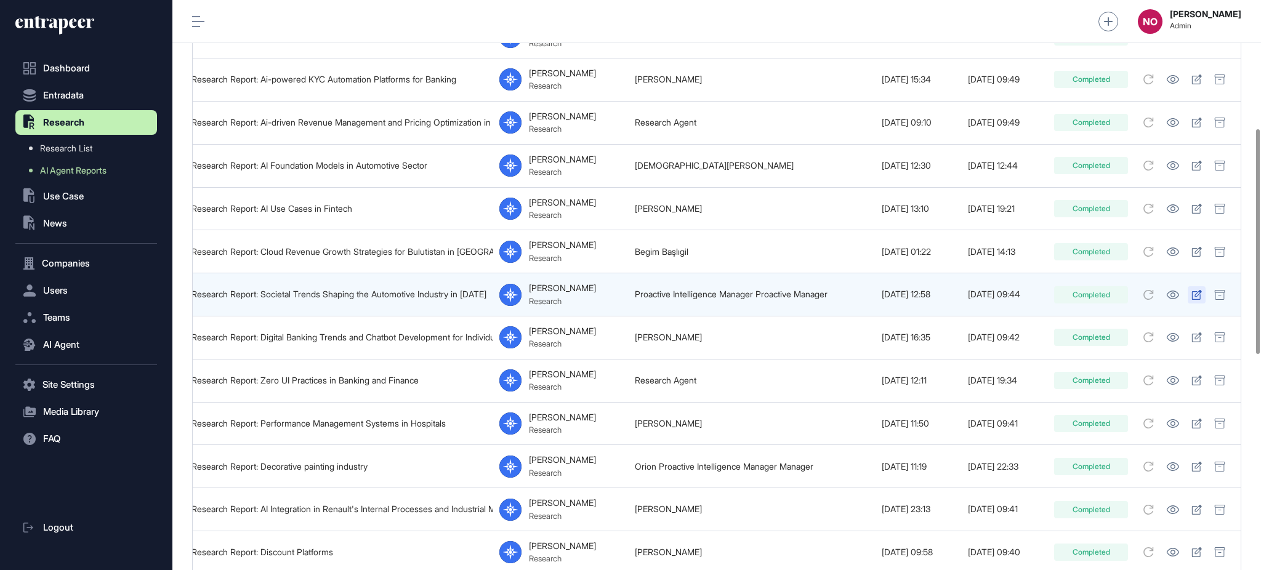
click at [1196, 290] on icon at bounding box center [1197, 295] width 10 height 10
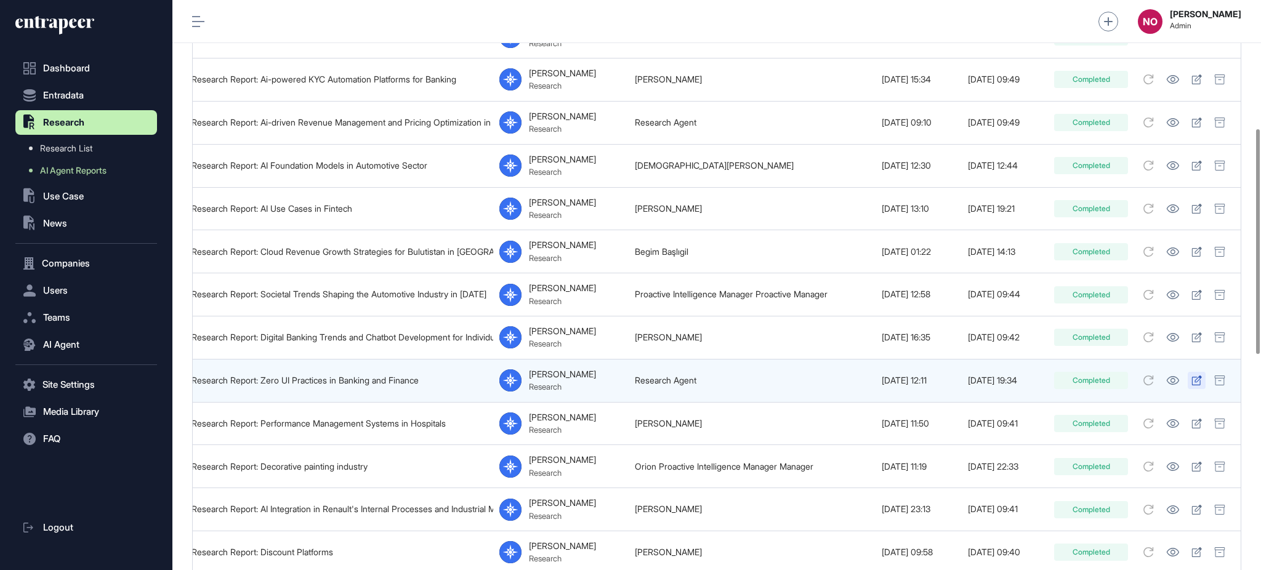
click at [1197, 377] on icon at bounding box center [1197, 381] width 10 height 10
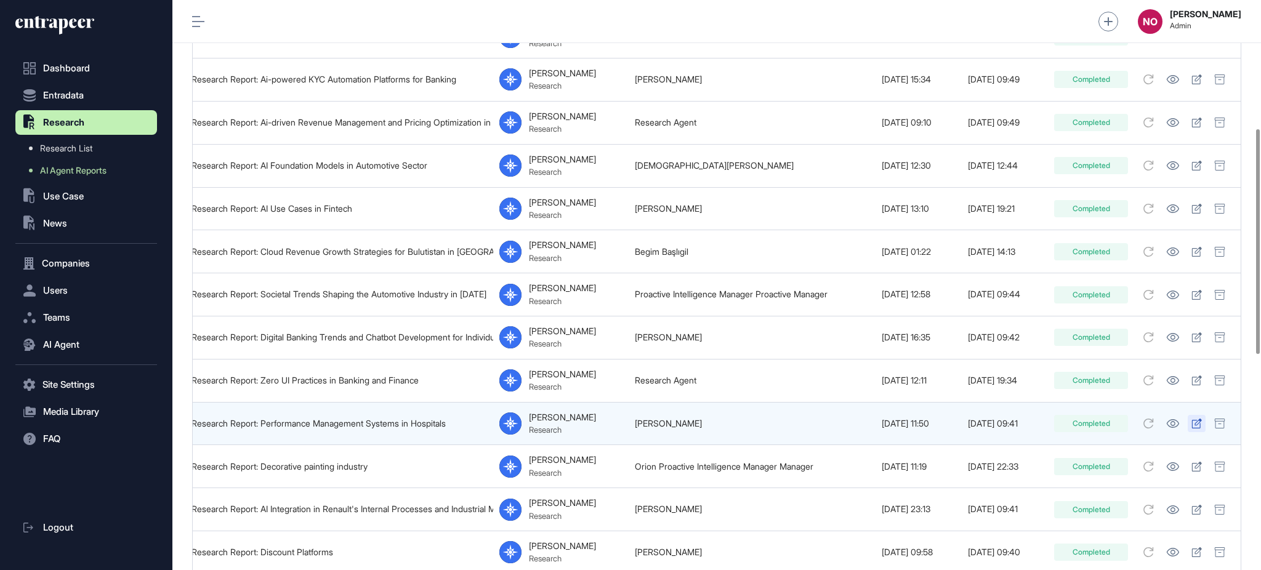
click at [1200, 420] on icon at bounding box center [1196, 424] width 10 height 10
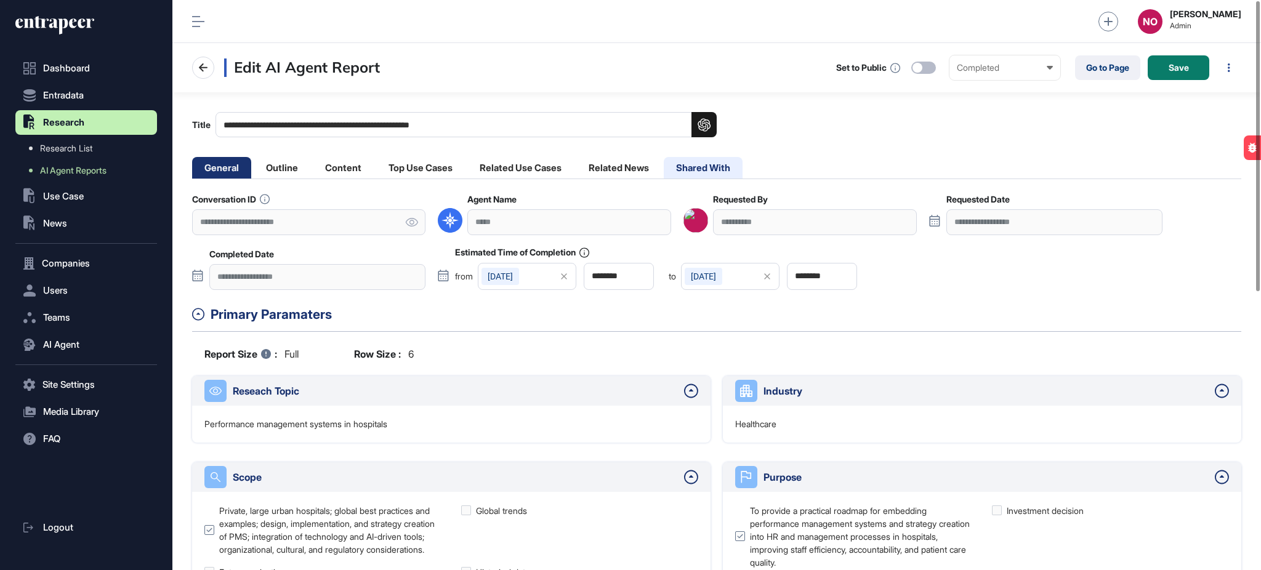
click at [729, 173] on li "Shared With" at bounding box center [703, 168] width 79 height 22
click at [729, 167] on li "Shared With" at bounding box center [703, 168] width 79 height 22
click at [719, 163] on li "Shared With" at bounding box center [703, 168] width 79 height 22
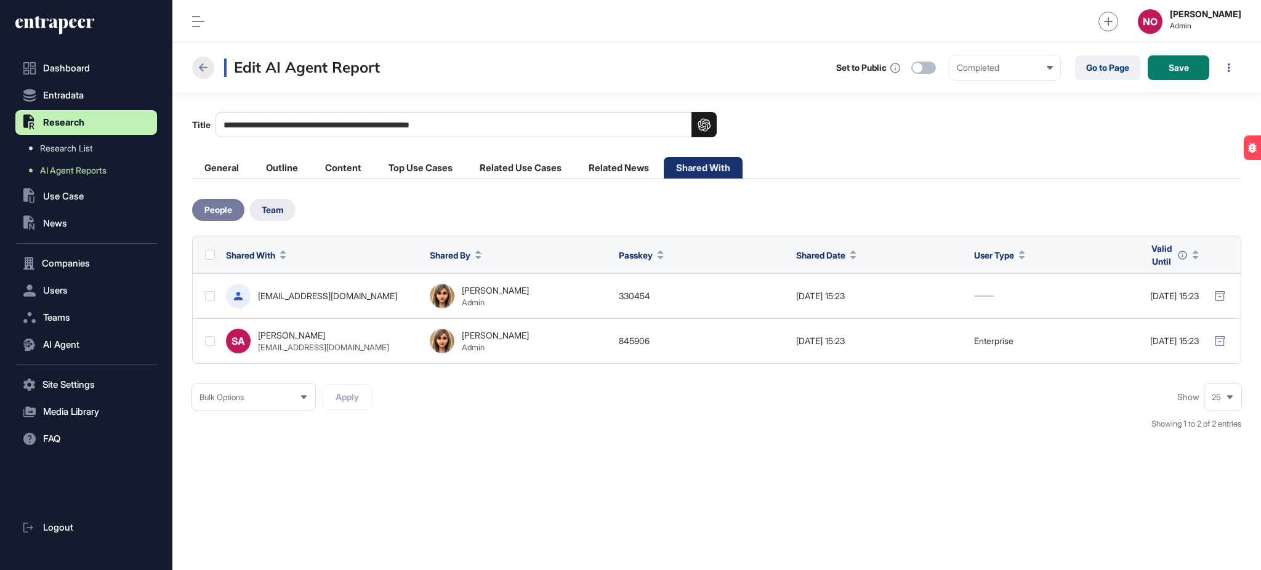
click at [207, 68] on icon at bounding box center [203, 67] width 15 height 15
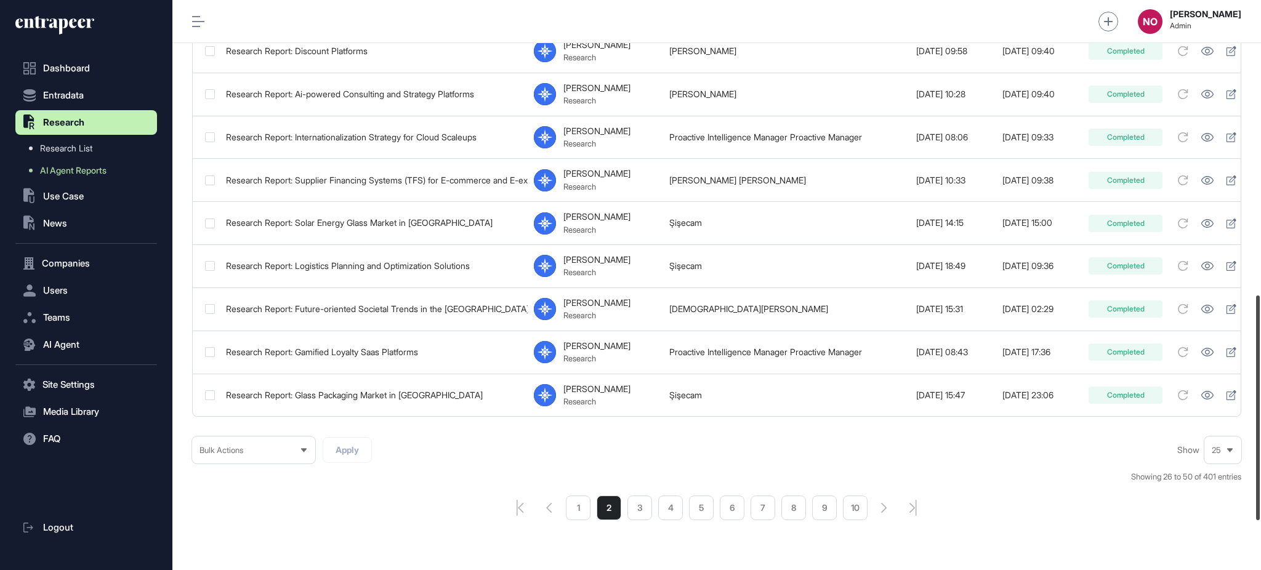
scroll to position [872, 0]
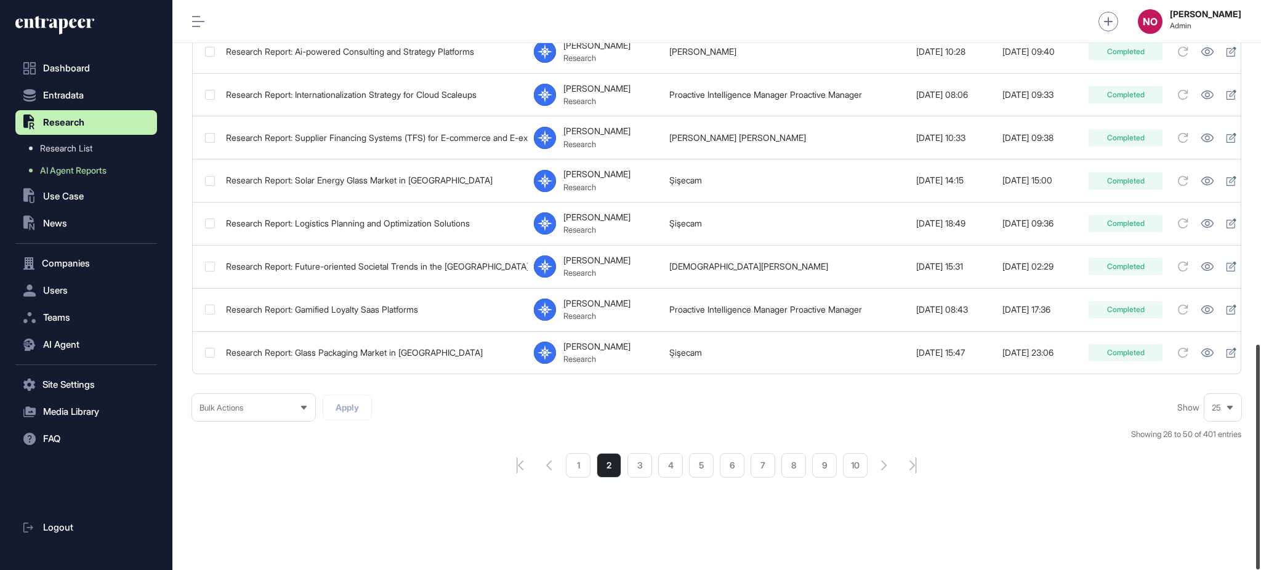
drag, startPoint x: 1260, startPoint y: 181, endPoint x: 1260, endPoint y: 539, distance: 357.7
click at [1260, 539] on div at bounding box center [1258, 457] width 4 height 225
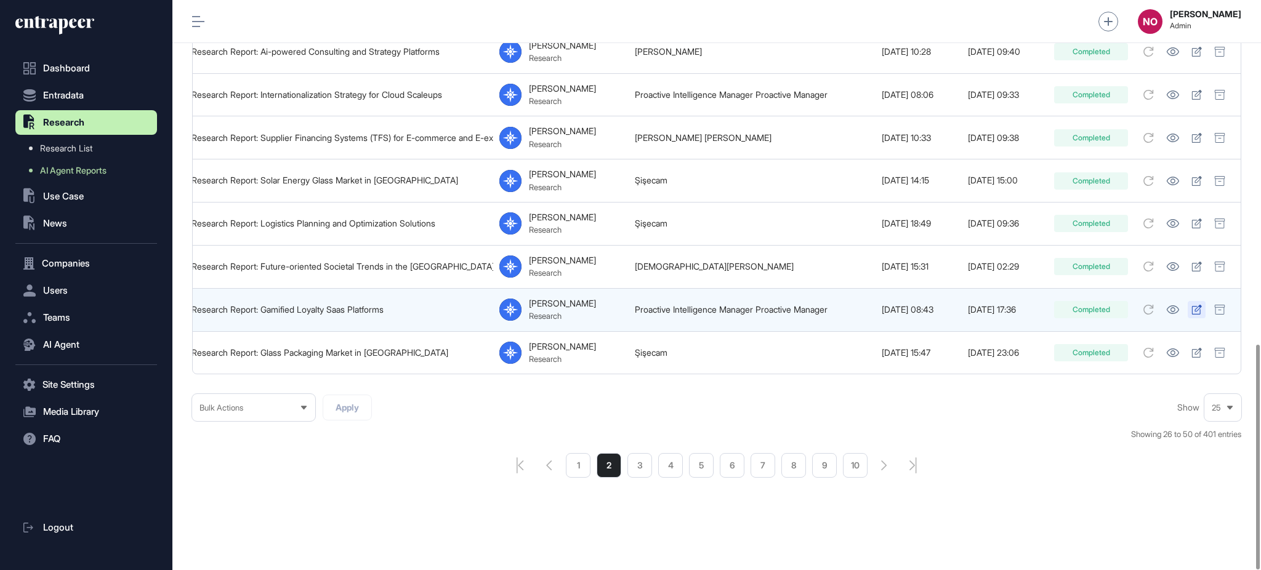
click at [1198, 305] on icon at bounding box center [1196, 310] width 10 height 10
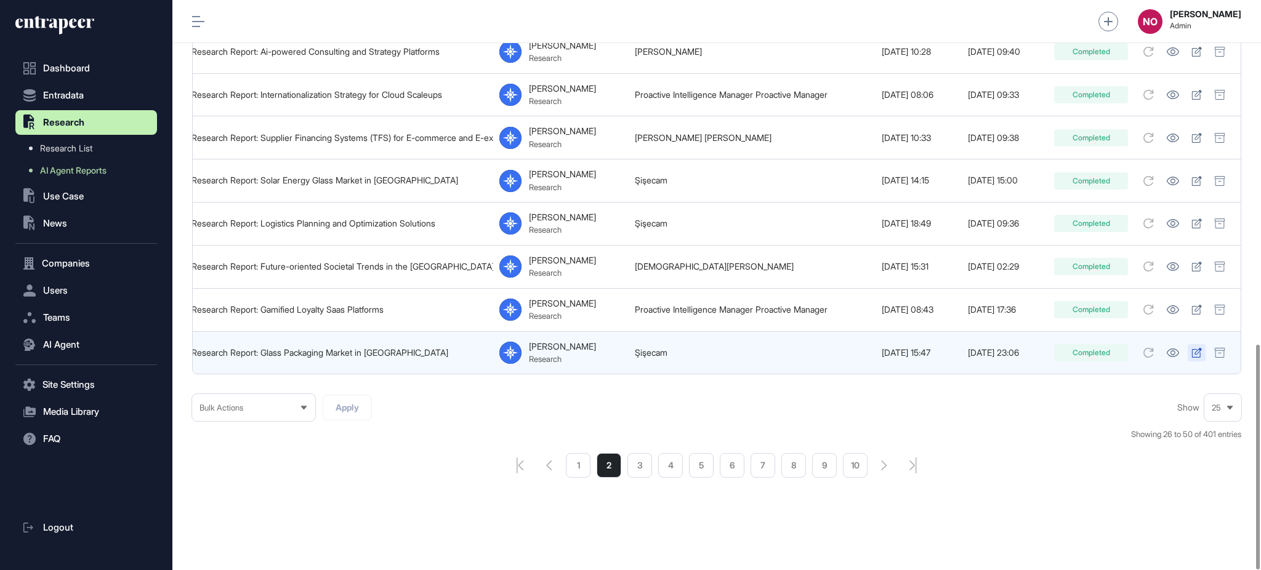
click at [1199, 348] on icon at bounding box center [1196, 353] width 10 height 10
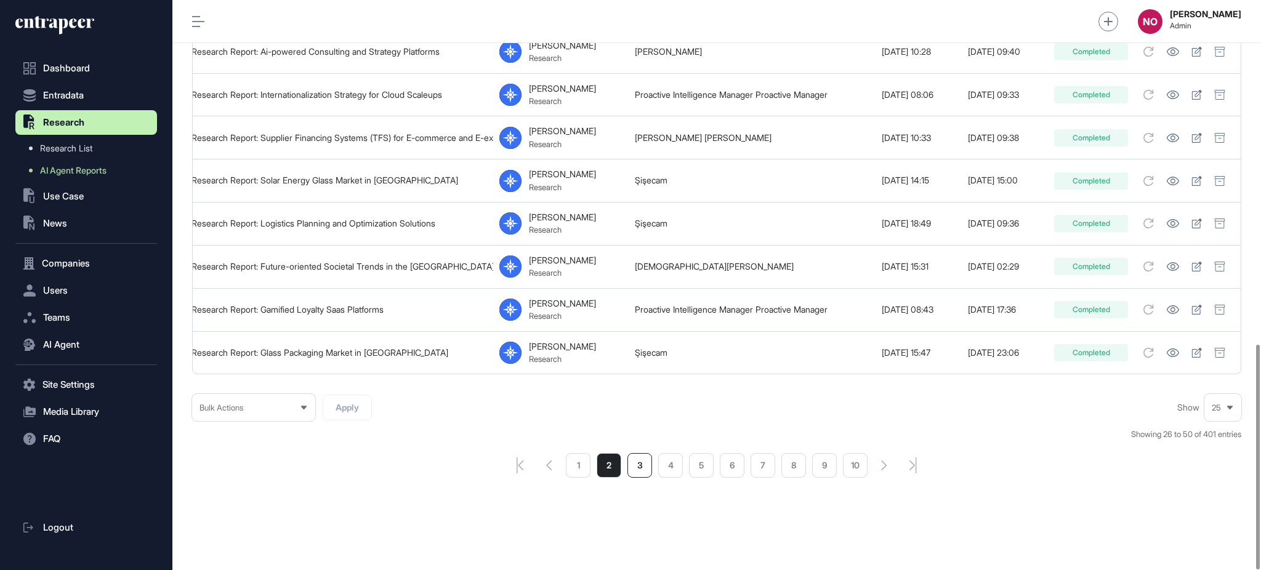
click at [632, 468] on li "3" at bounding box center [639, 465] width 25 height 25
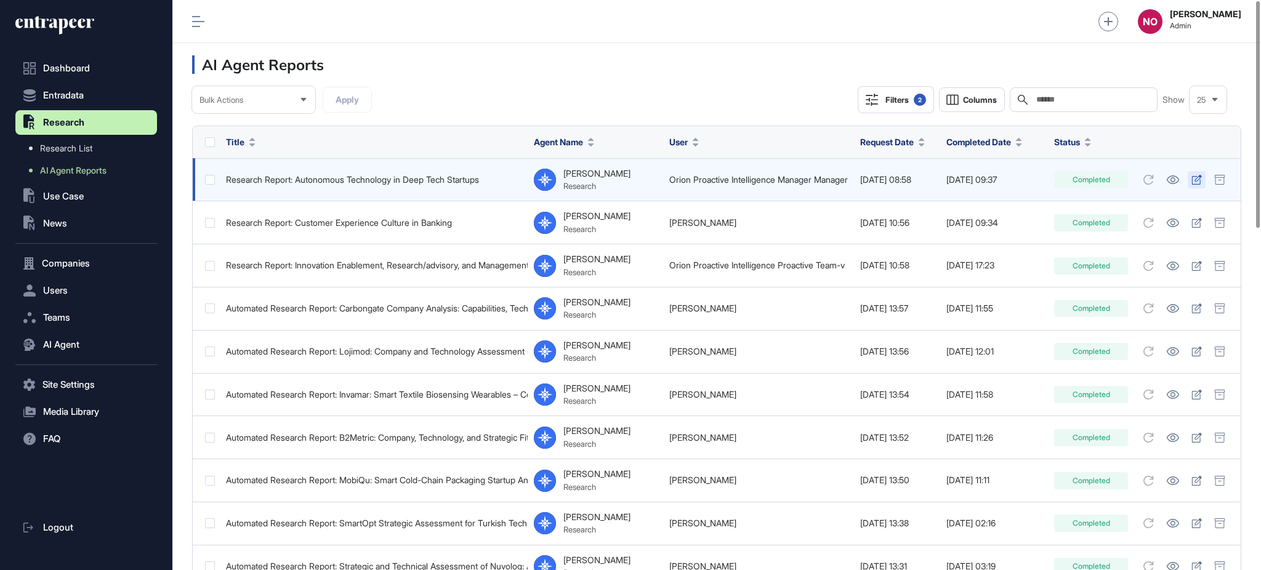
click at [1193, 179] on icon at bounding box center [1196, 180] width 10 height 10
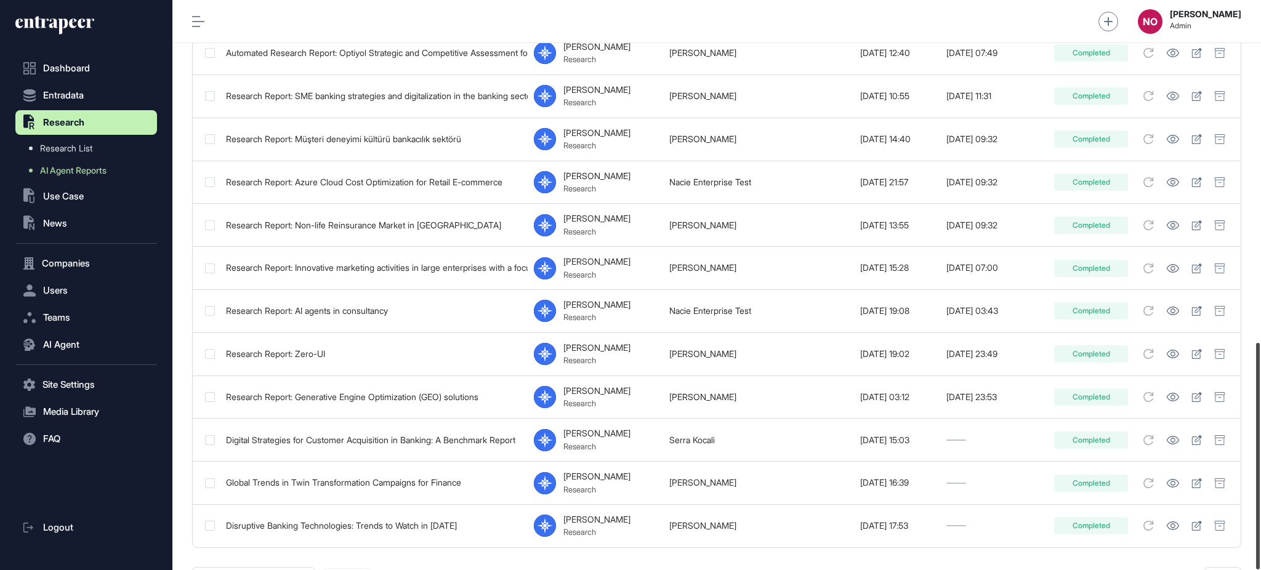
scroll to position [859, 0]
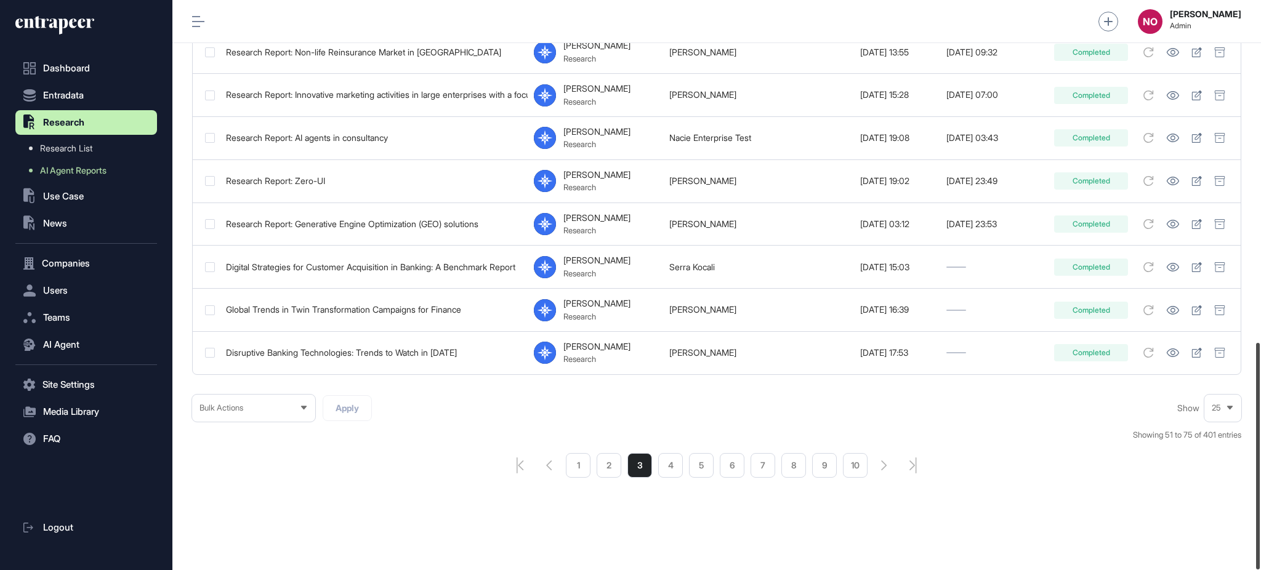
drag, startPoint x: 1260, startPoint y: 124, endPoint x: 1260, endPoint y: 509, distance: 384.1
click at [1260, 509] on div at bounding box center [1258, 456] width 4 height 227
click at [663, 464] on li "4" at bounding box center [670, 465] width 25 height 25
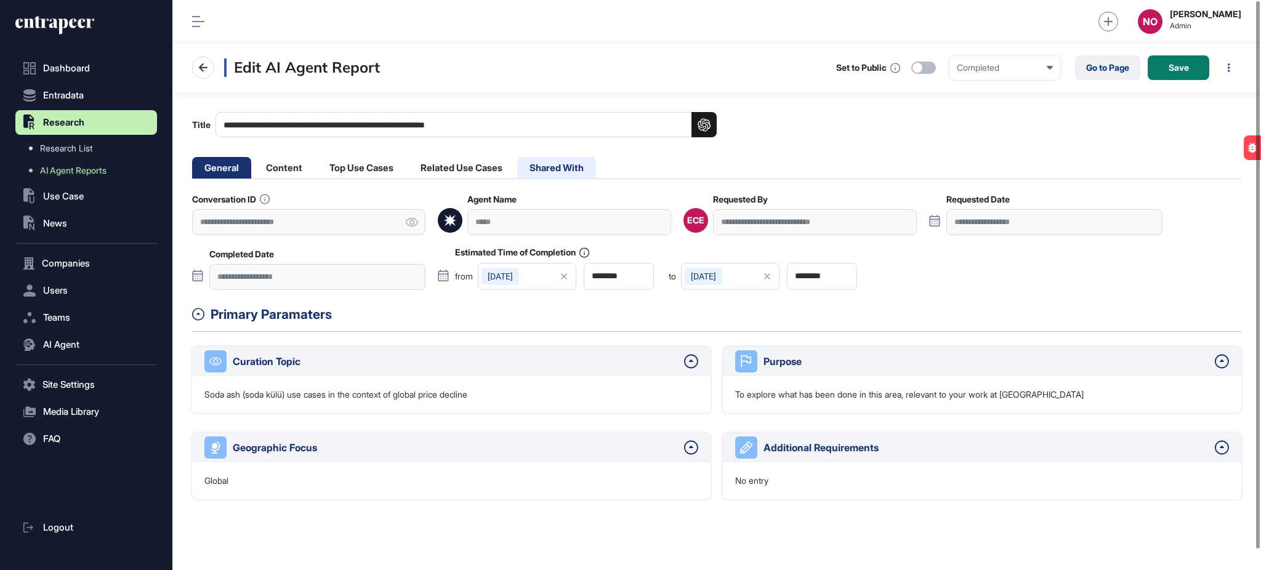
click at [553, 166] on li "Shared With" at bounding box center [556, 168] width 79 height 22
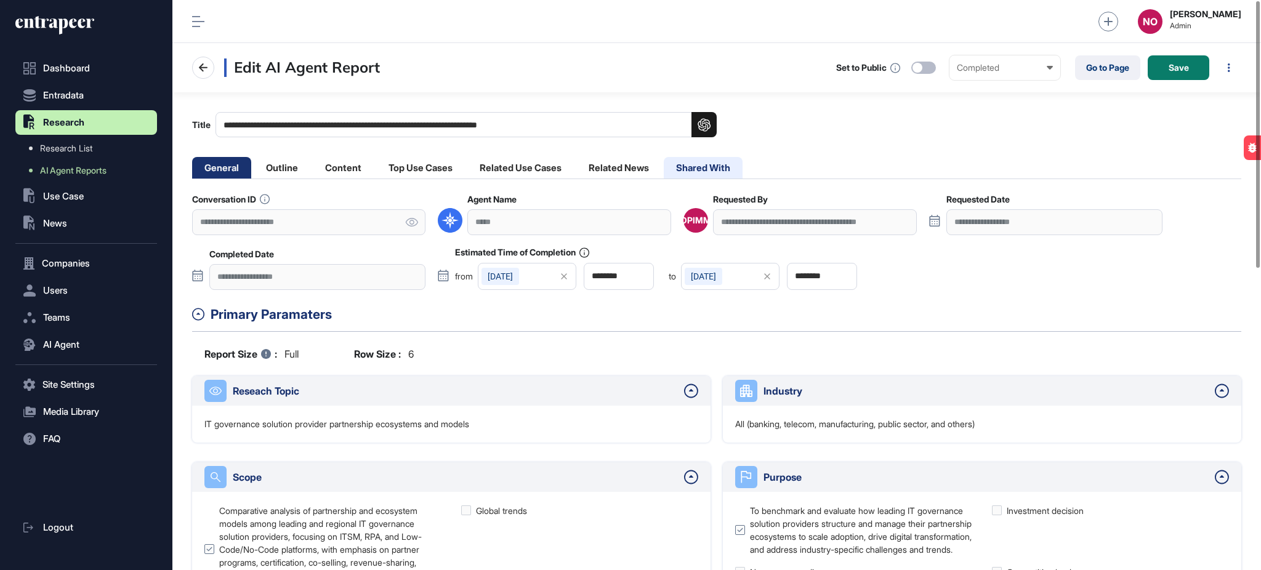
click at [684, 168] on li "Shared With" at bounding box center [703, 168] width 79 height 22
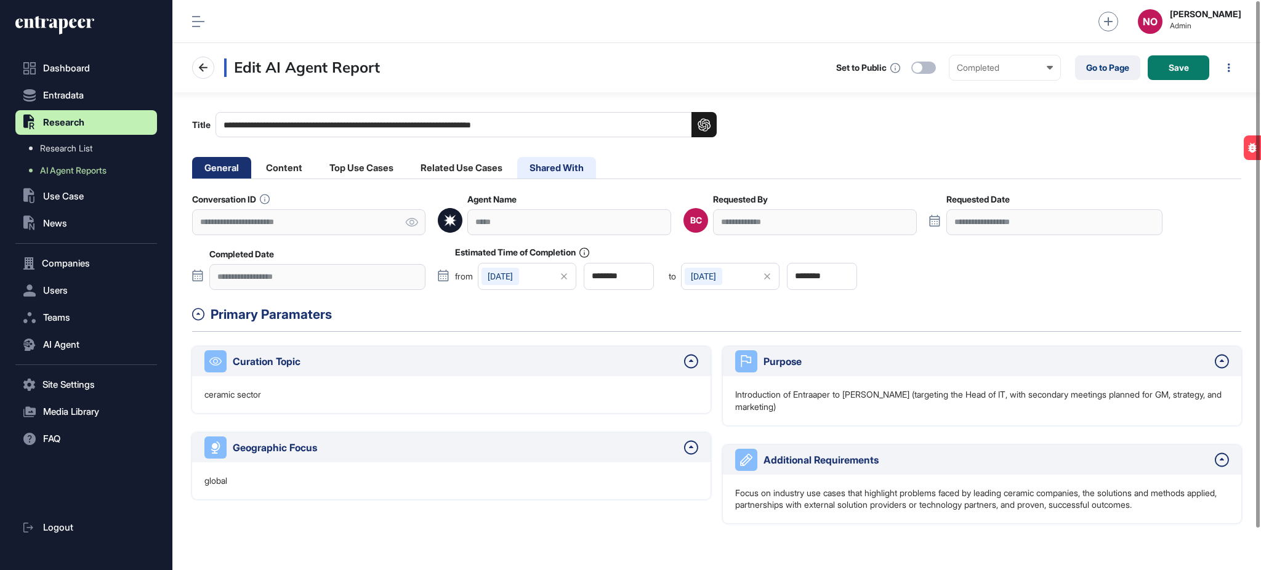
click at [587, 170] on li "Shared With" at bounding box center [556, 168] width 79 height 22
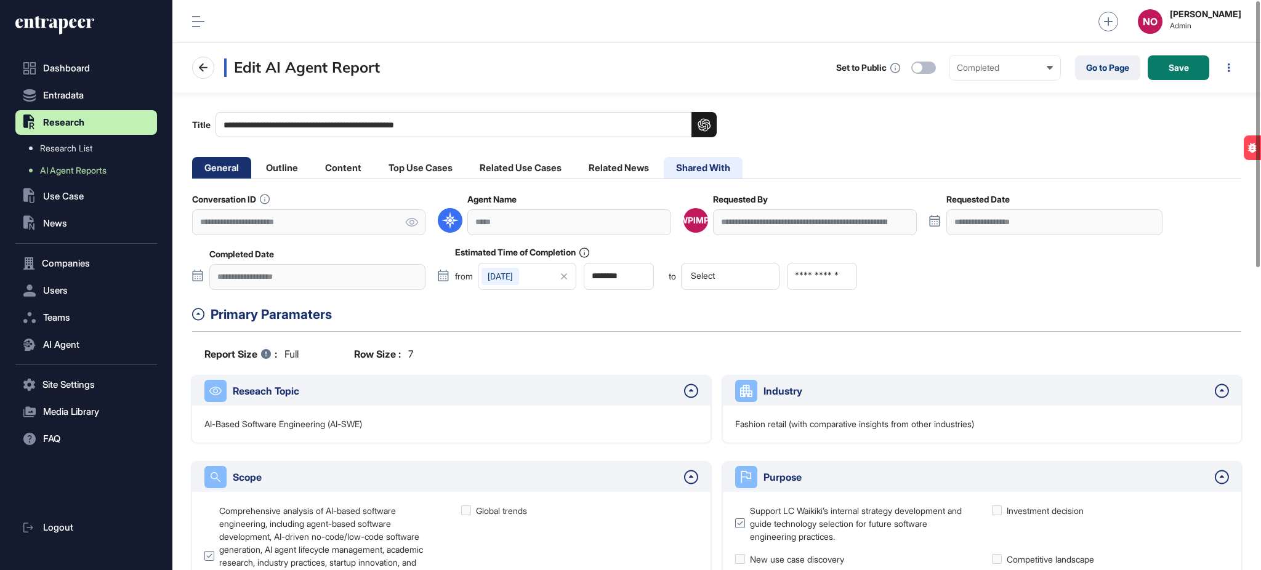
click at [732, 161] on li "Shared With" at bounding box center [703, 168] width 79 height 22
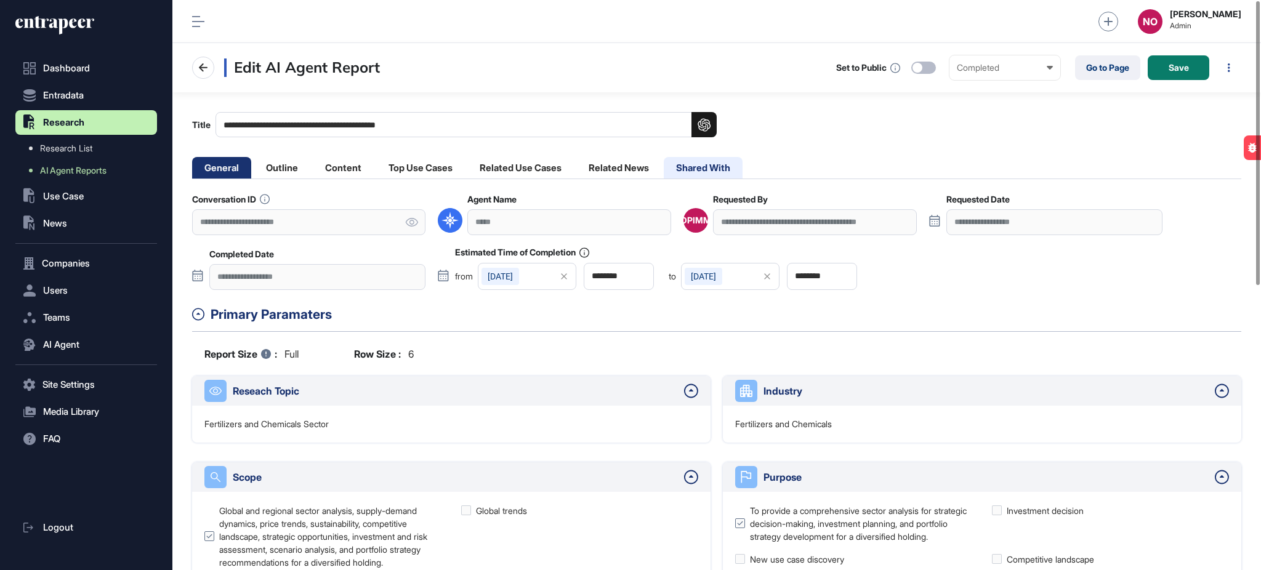
click at [691, 158] on li "Shared With" at bounding box center [703, 168] width 79 height 22
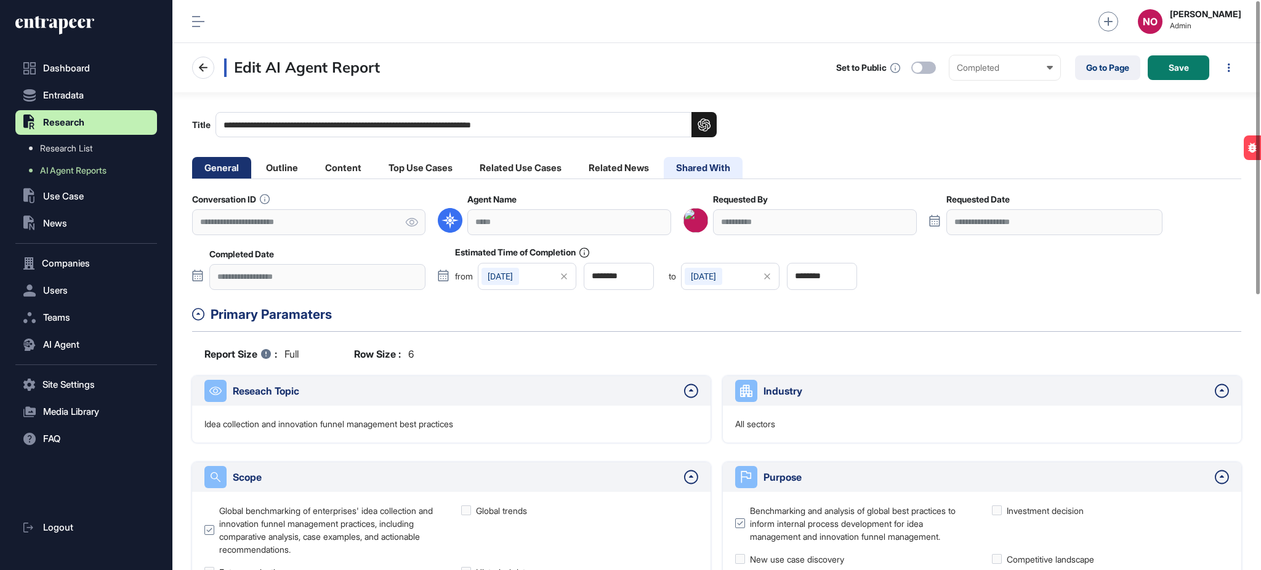
click at [738, 170] on li "Shared With" at bounding box center [703, 168] width 79 height 22
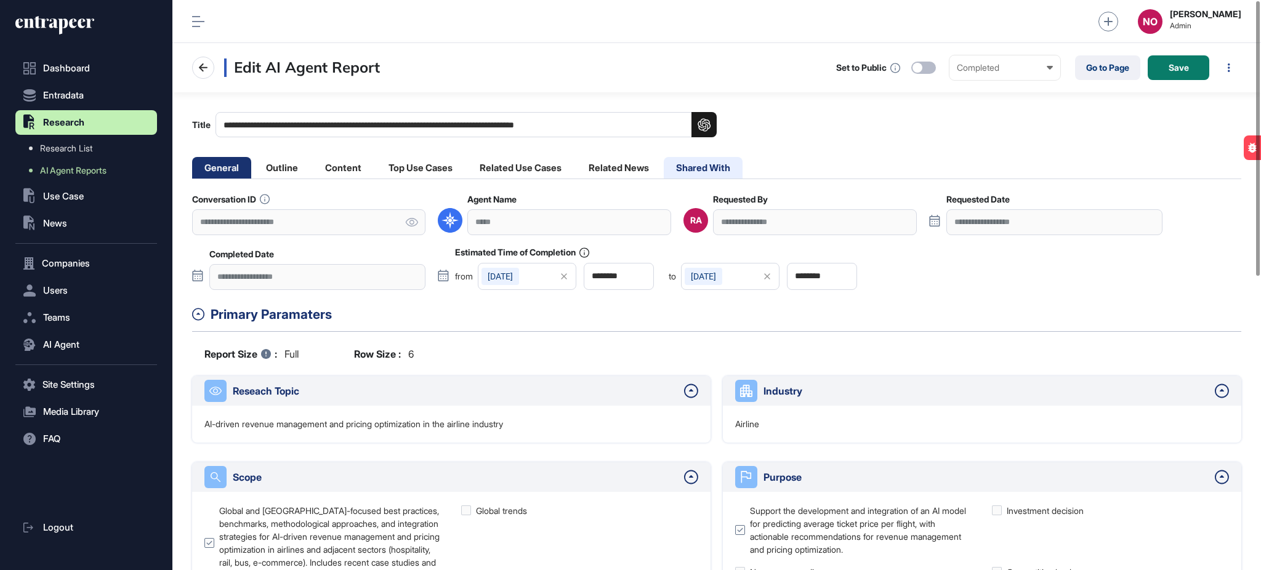
click at [706, 164] on li "Shared With" at bounding box center [703, 168] width 79 height 22
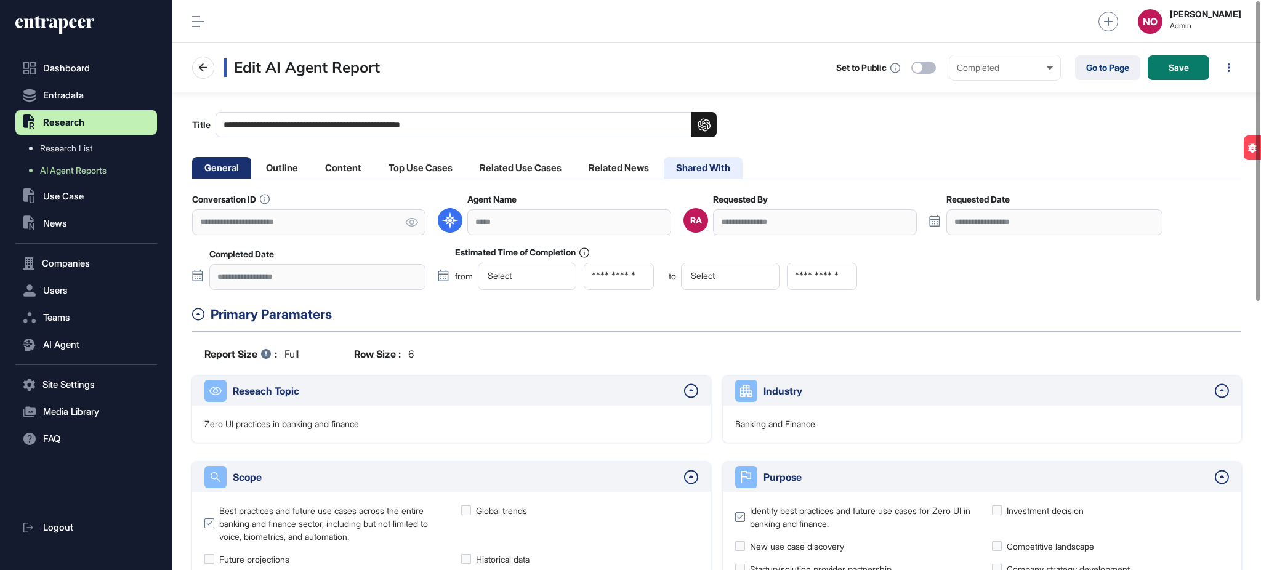
click at [722, 165] on li "Shared With" at bounding box center [703, 168] width 79 height 22
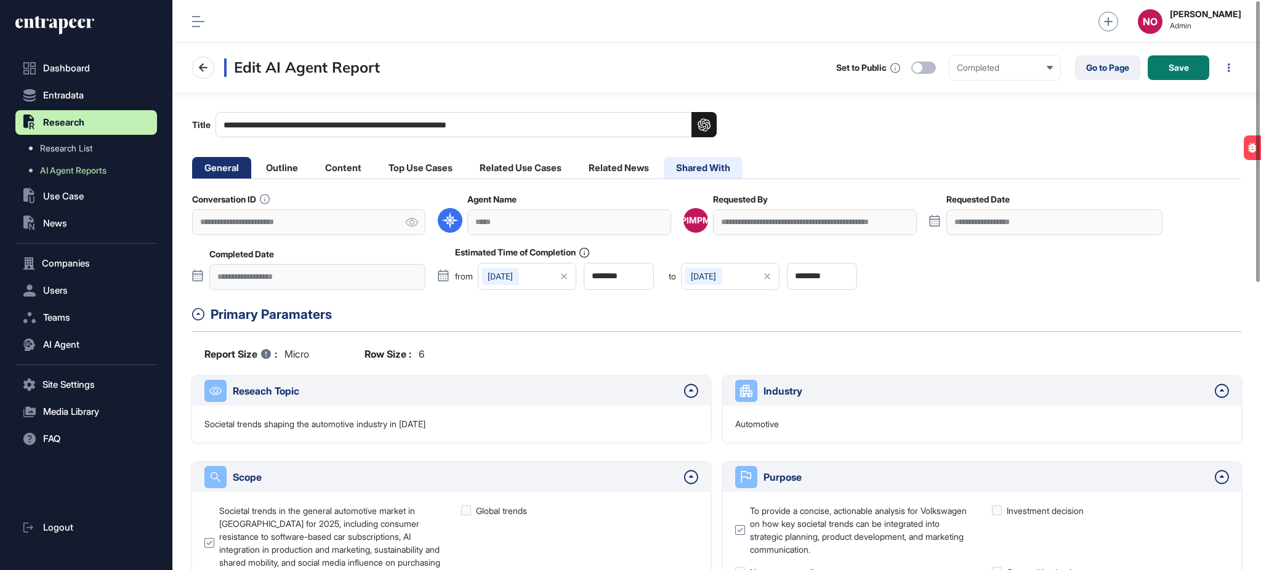
click at [704, 166] on li "Shared With" at bounding box center [703, 168] width 79 height 22
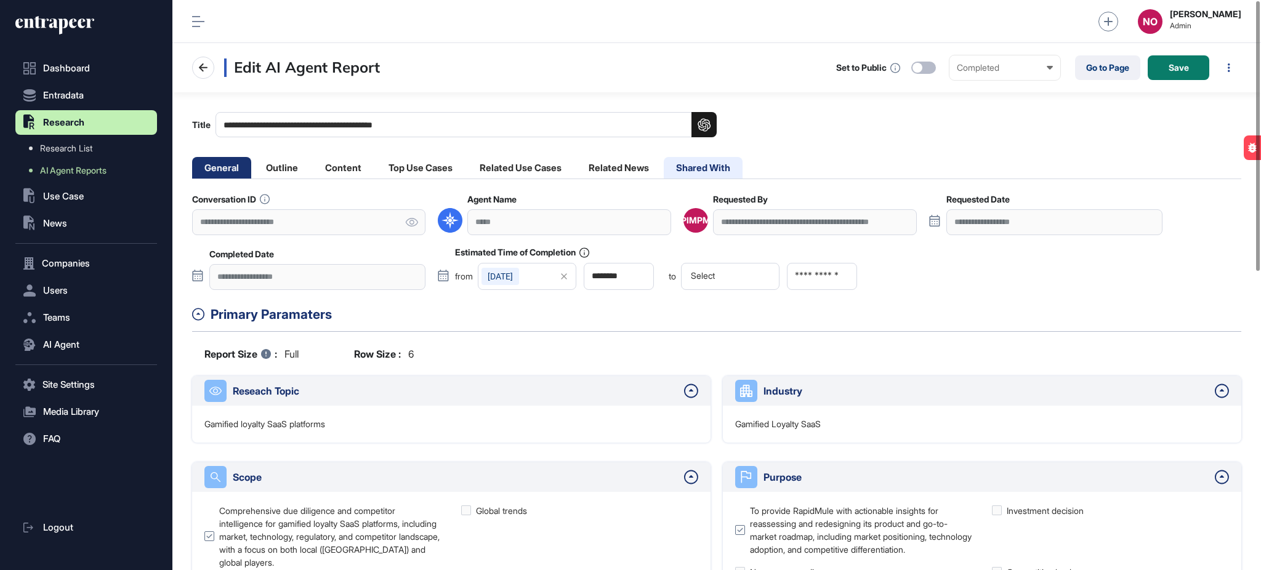
click at [686, 167] on li "Shared With" at bounding box center [703, 168] width 79 height 22
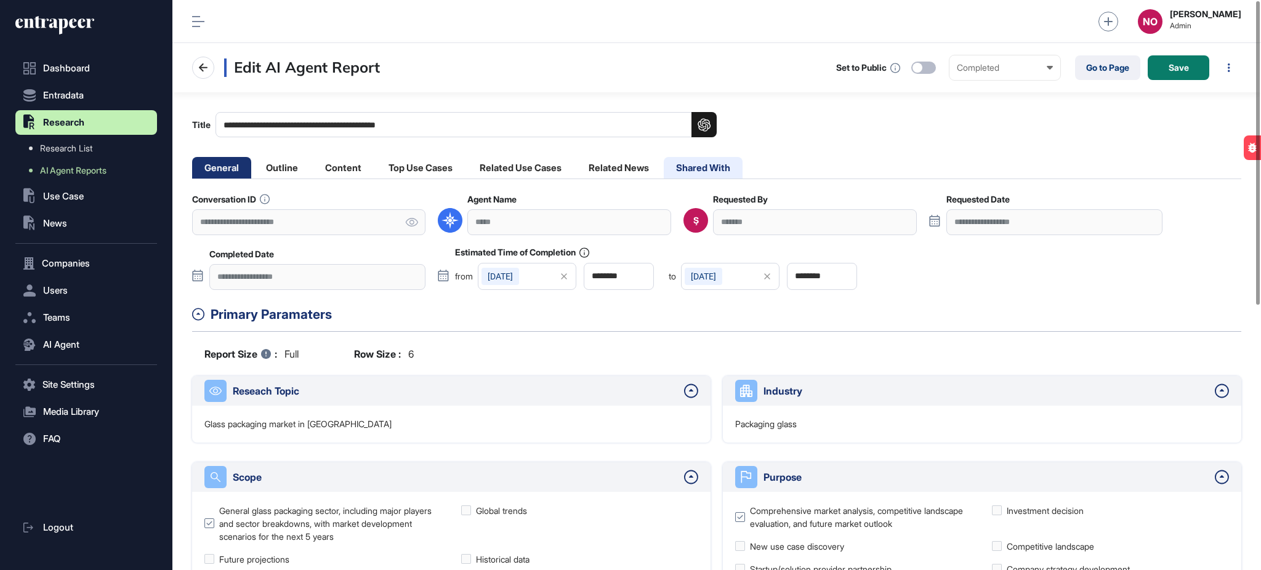
click at [697, 162] on li "Shared With" at bounding box center [703, 168] width 79 height 22
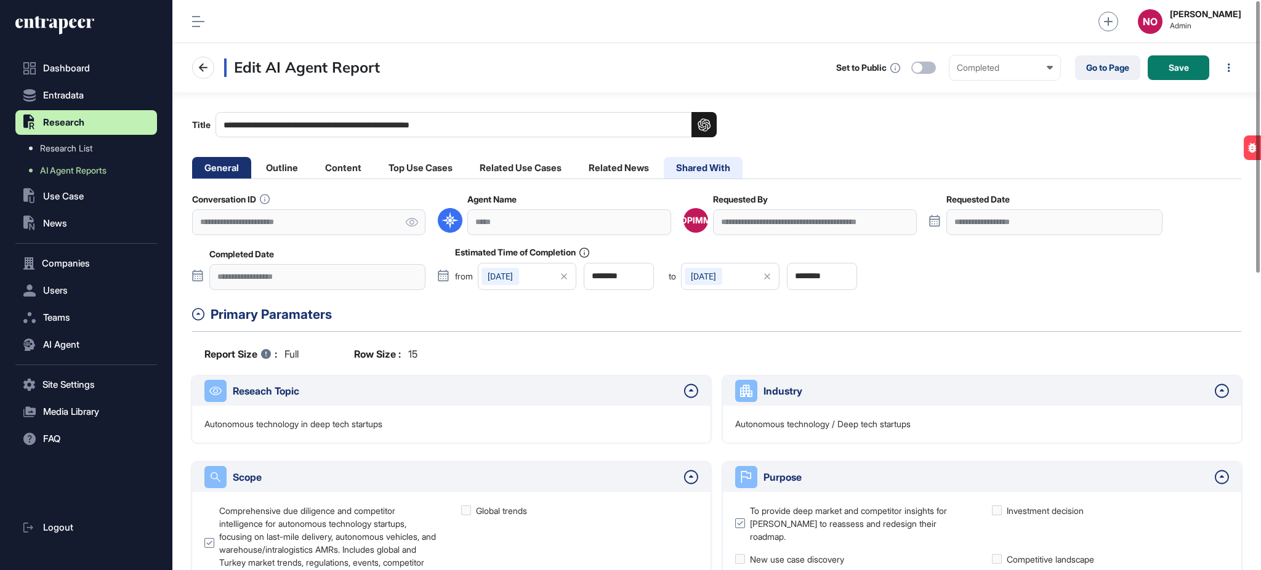
click at [696, 163] on li "Shared With" at bounding box center [703, 168] width 79 height 22
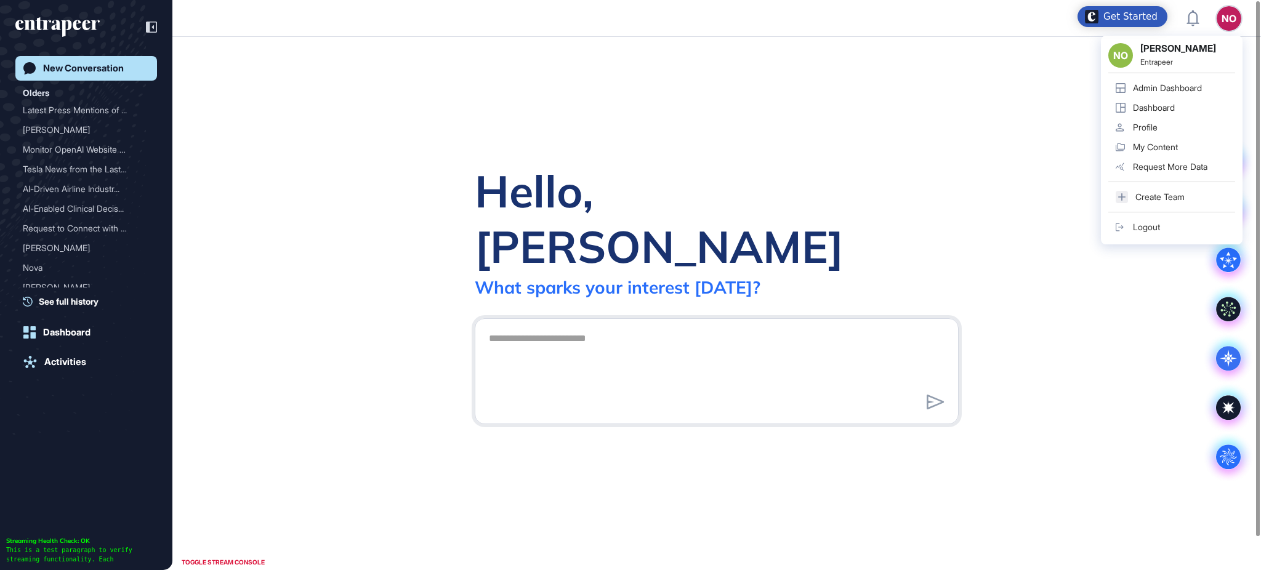
click at [1195, 84] on div "Admin Dashboard" at bounding box center [1167, 88] width 69 height 10
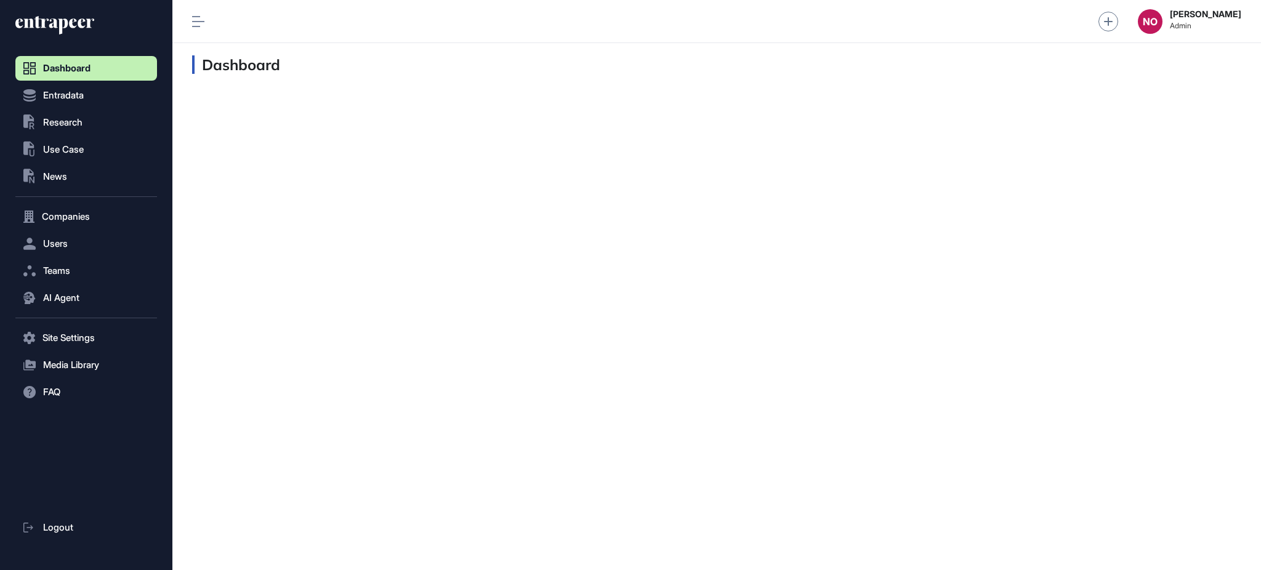
scroll to position [1, 1]
click at [56, 220] on span "Companies" at bounding box center [66, 217] width 48 height 10
click at [73, 238] on span "Company List" at bounding box center [66, 243] width 53 height 10
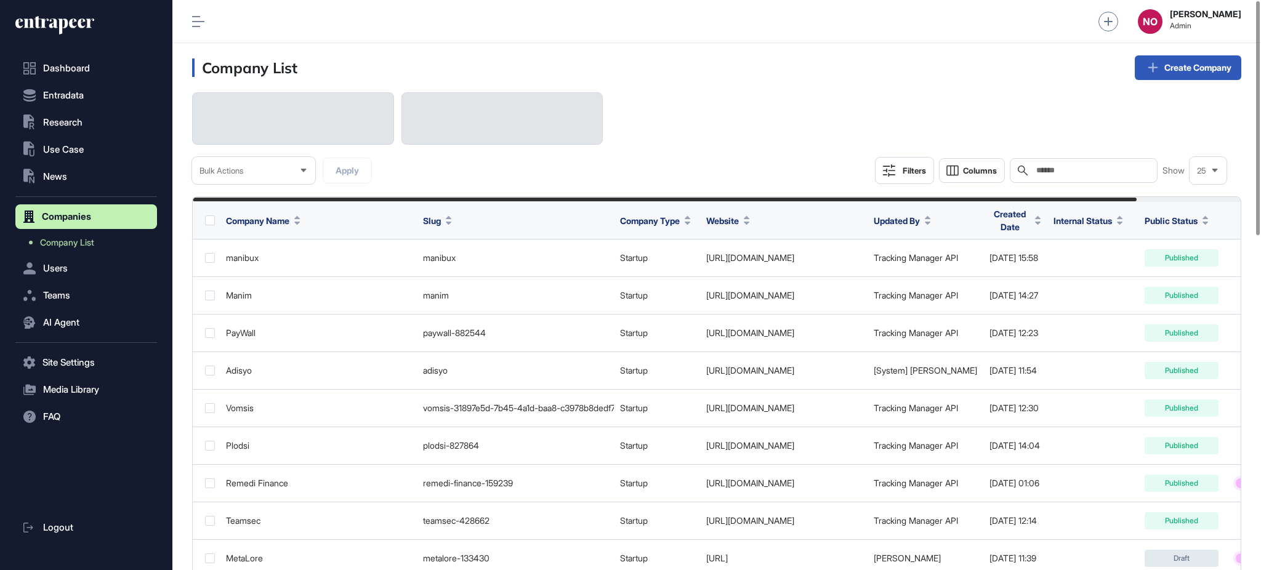
click at [1068, 171] on input "text" at bounding box center [1092, 171] width 115 height 10
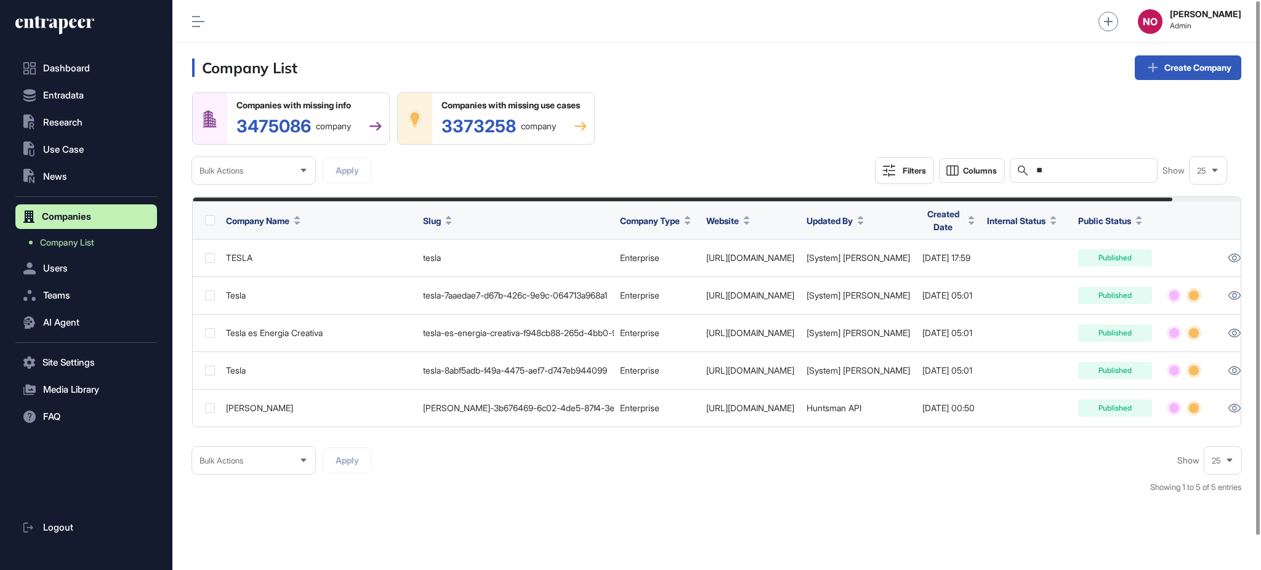
type input "*"
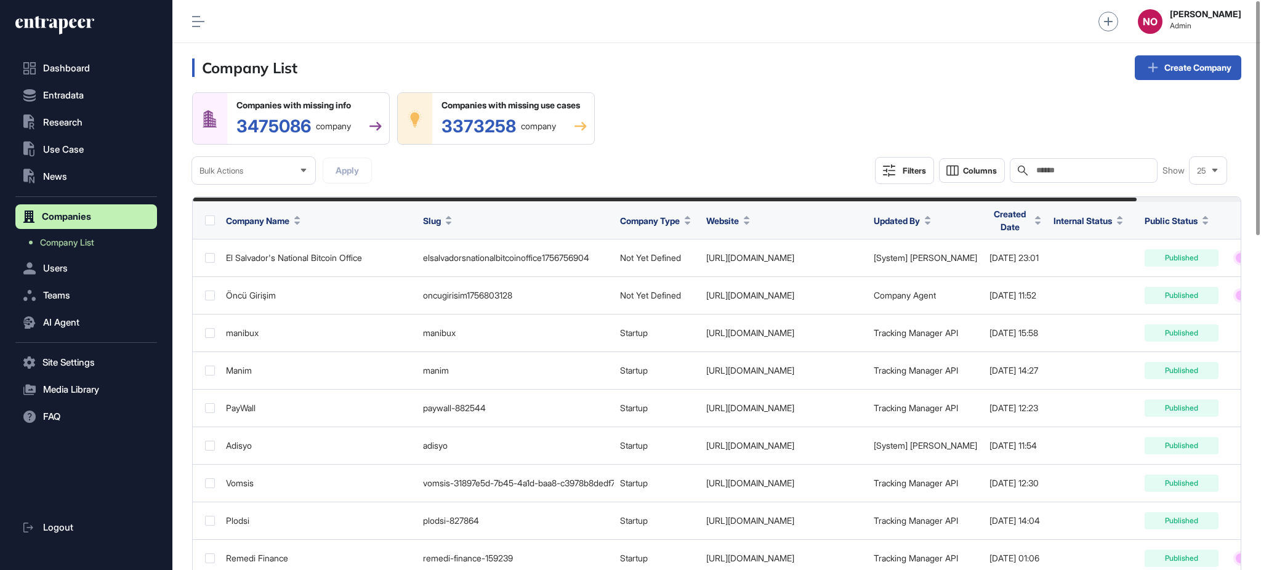
click at [1095, 174] on input "text" at bounding box center [1092, 171] width 115 height 10
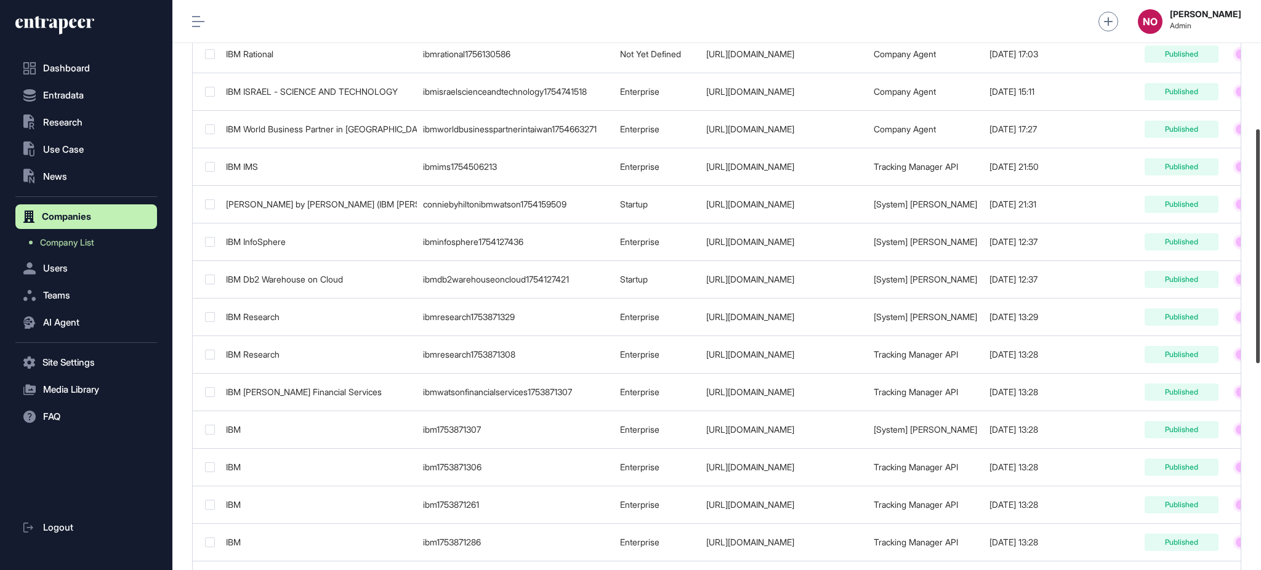
scroll to position [320, 0]
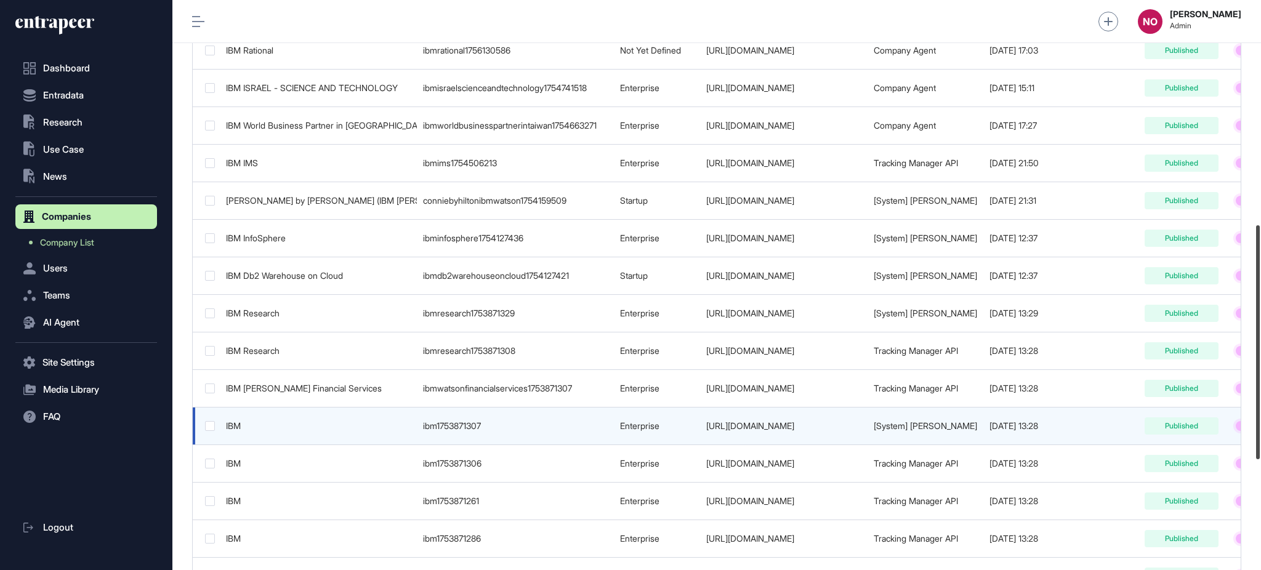
drag, startPoint x: 1260, startPoint y: 167, endPoint x: 1228, endPoint y: 391, distance: 226.4
click at [1228, 391] on div "Admin Dashboard Dashboard Profile My Content Request More Data NO Naciye Ozcan …" at bounding box center [716, 285] width 1088 height 570
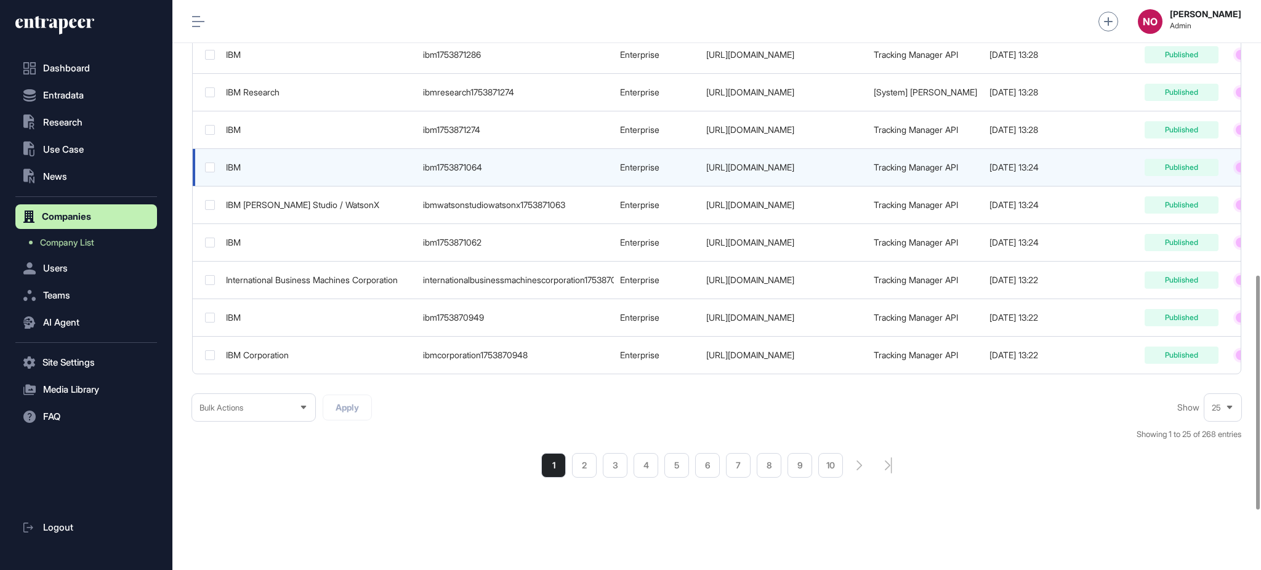
scroll to position [813, 0]
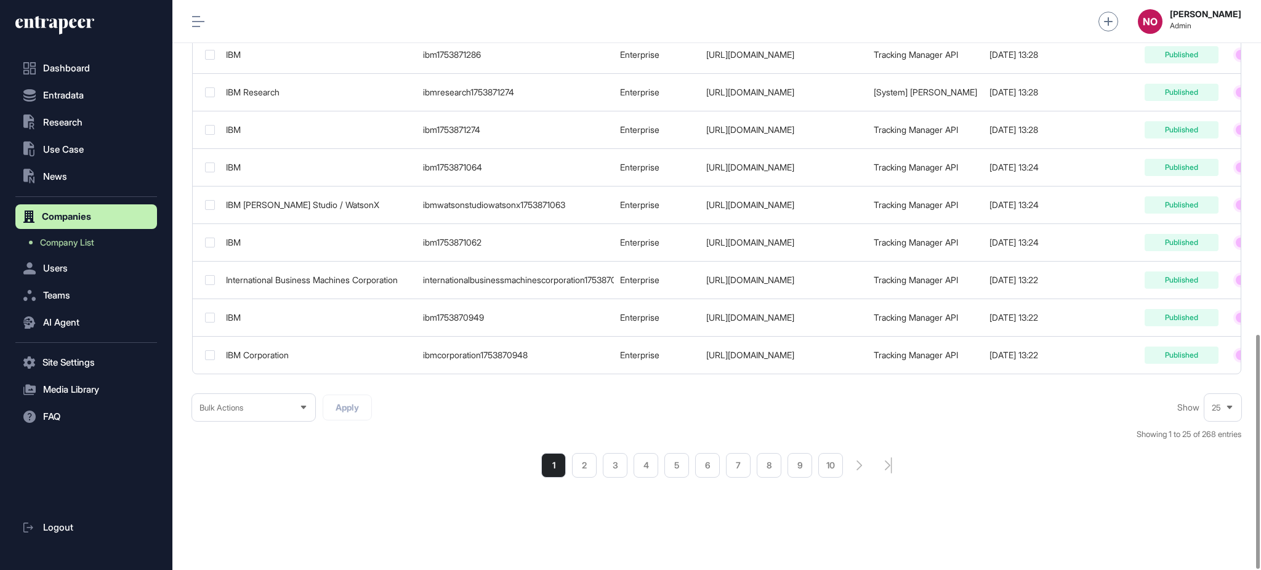
type input "*******"
drag, startPoint x: 884, startPoint y: 374, endPoint x: 919, endPoint y: 373, distance: 34.5
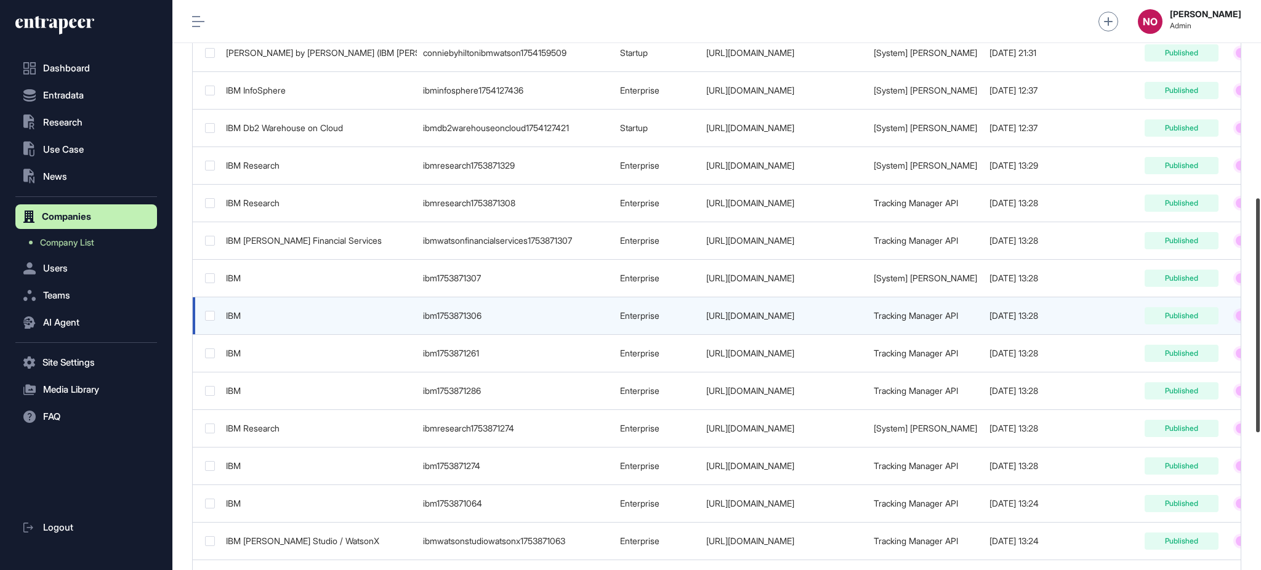
scroll to position [480, 0]
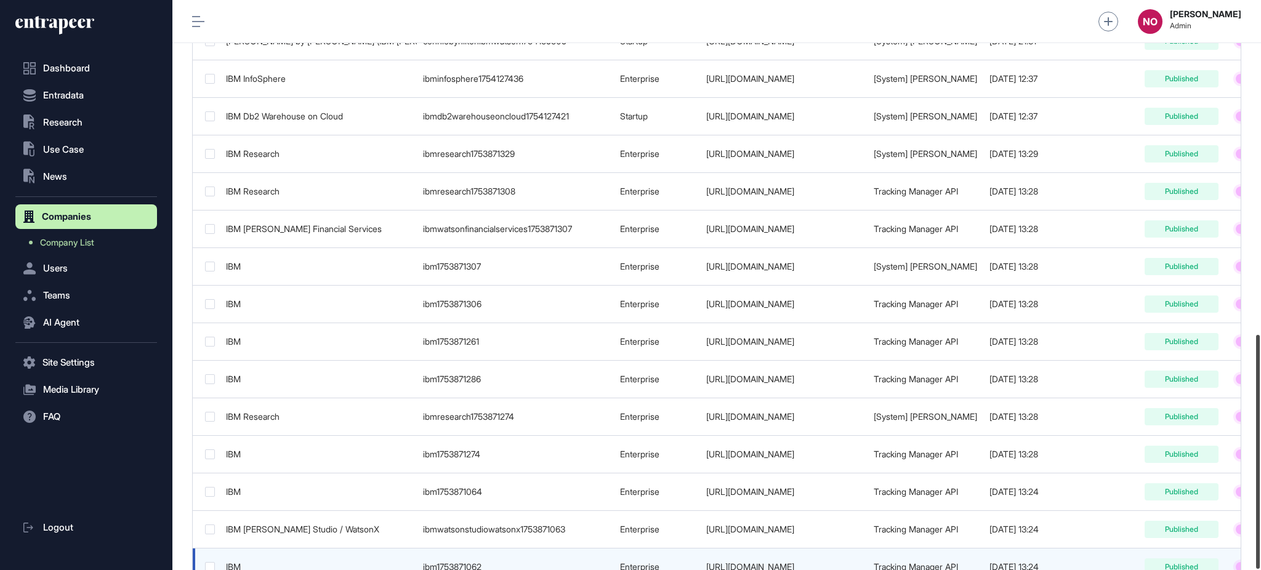
drag, startPoint x: 1260, startPoint y: 426, endPoint x: 1183, endPoint y: 433, distance: 77.2
click at [1183, 433] on div "Admin Dashboard Dashboard Profile My Content Request More Data NO Naciye Ozcan …" at bounding box center [716, 285] width 1088 height 570
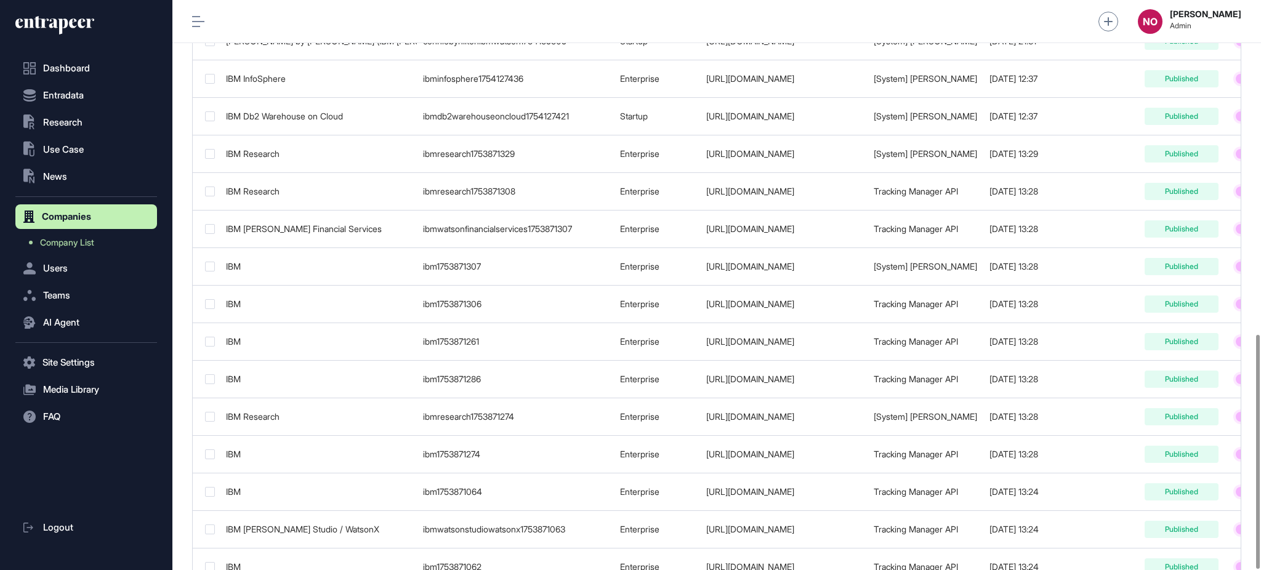
scroll to position [813, 0]
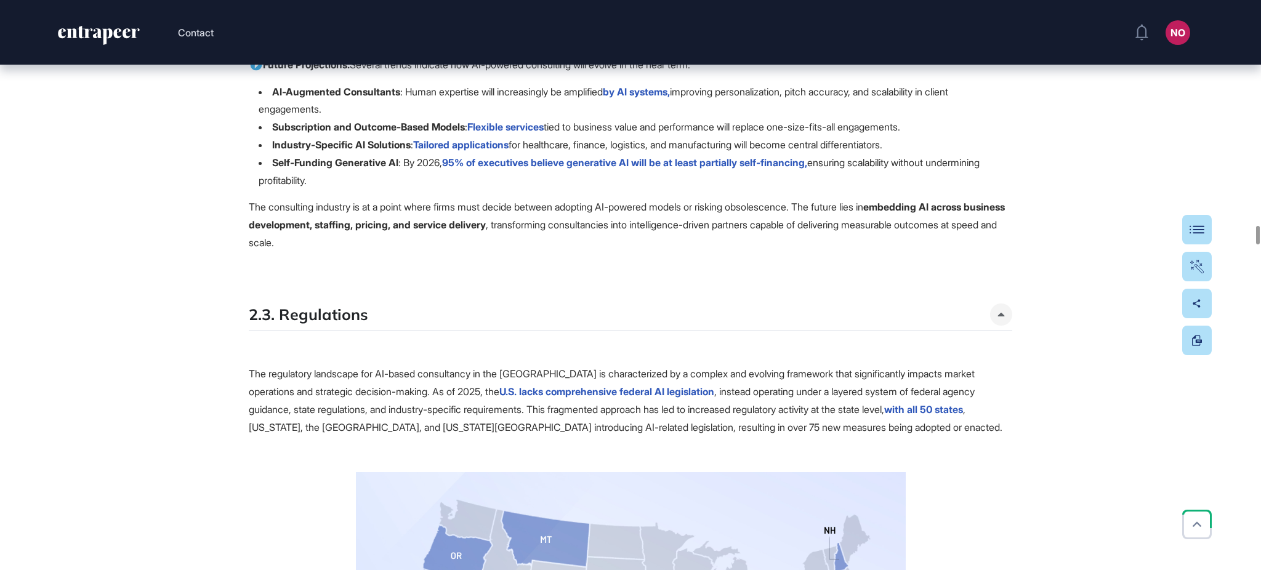
scroll to position [22968, 0]
